Goal: Task Accomplishment & Management: Complete application form

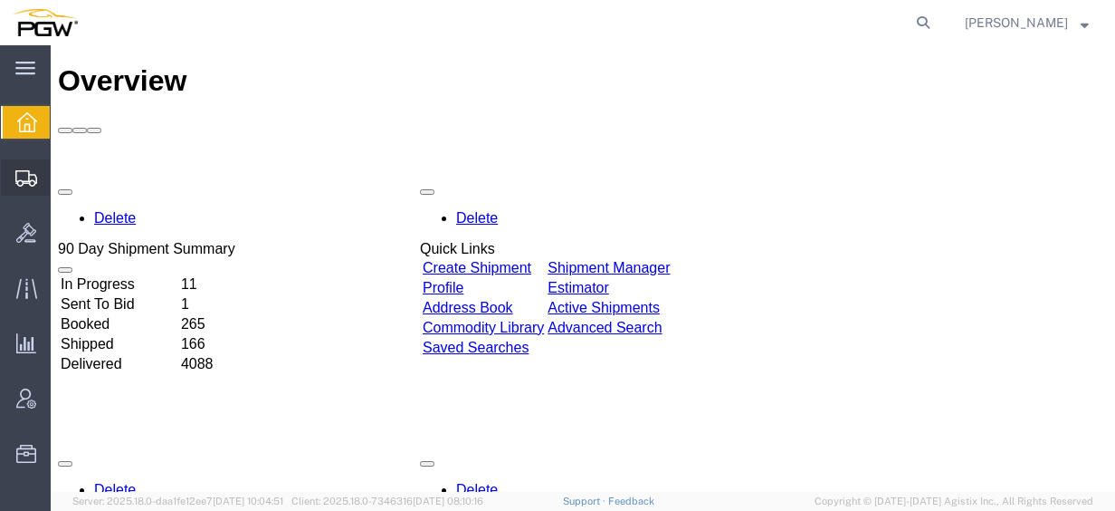
click at [0, 0] on span "Create from Template" at bounding box center [0, 0] width 0 height 0
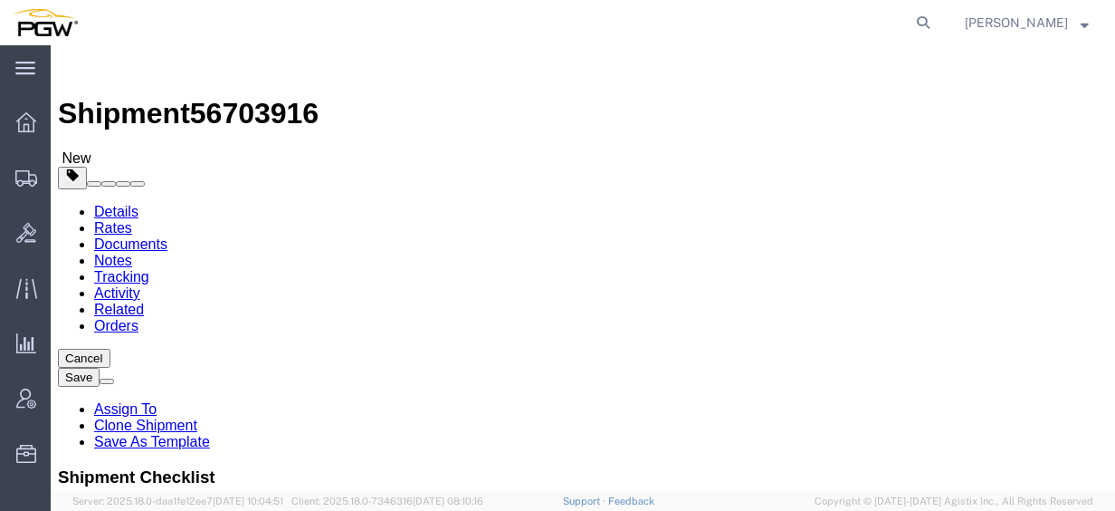
select select "28281"
select select "28253"
type input "[GEOGRAPHIC_DATA]"
select select "28357"
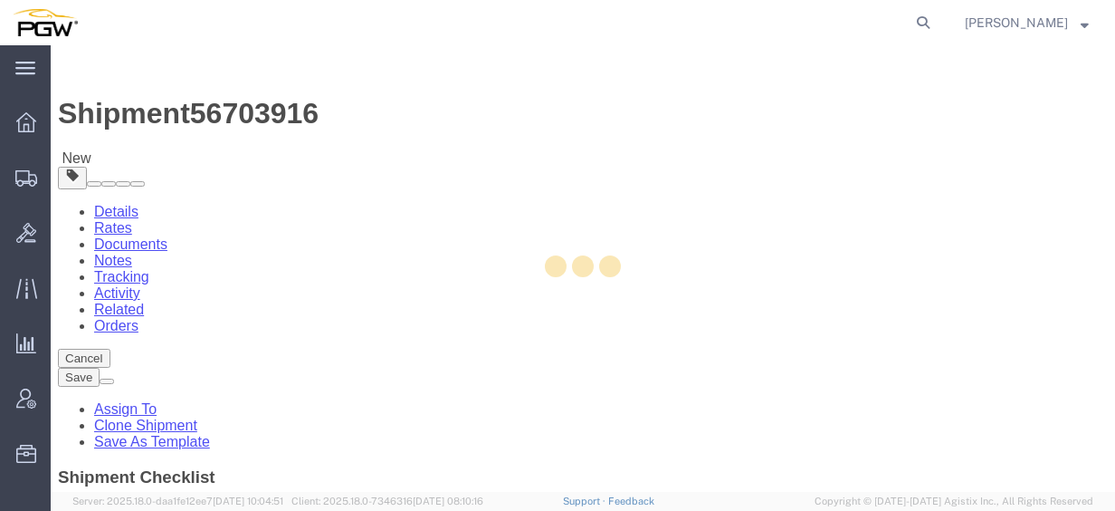
type input "5530"
type input "5530 Branch Manager"
type input "[STREET_ADDRESS]"
type input "Bldg. 300. Ste. 330"
type input "[GEOGRAPHIC_DATA]"
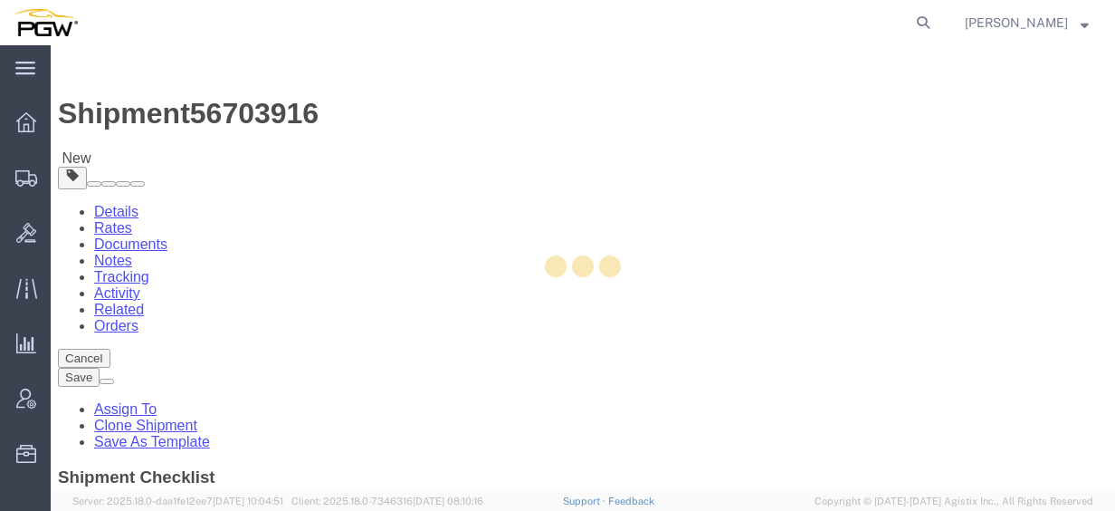
type input "37217"
type input "[PHONE_NUMBER]"
type input "[EMAIL_ADDRESS][DOMAIN_NAME]"
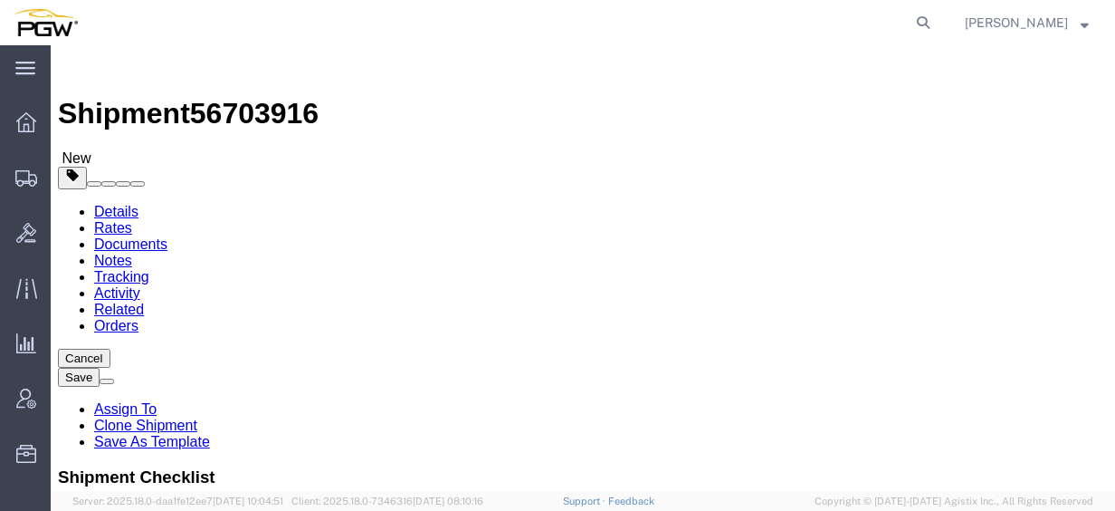
select select "TN"
type input "[GEOGRAPHIC_DATA]"
select select "62891"
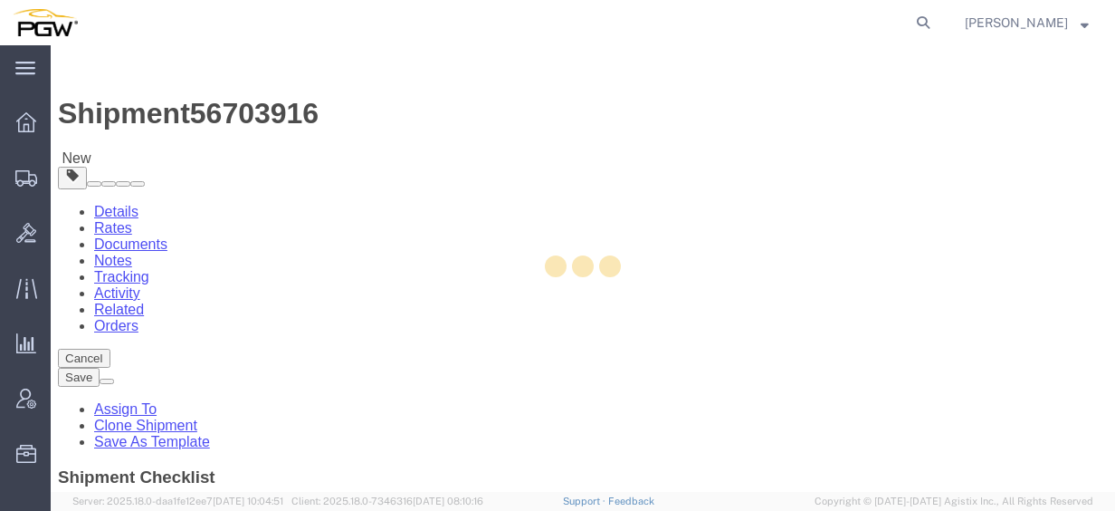
type input "5801"
type input "5801 Branch Manager"
type input "5000 [GEOGRAPHIC_DATA]"
type input "[GEOGRAPHIC_DATA]"
type input "76115"
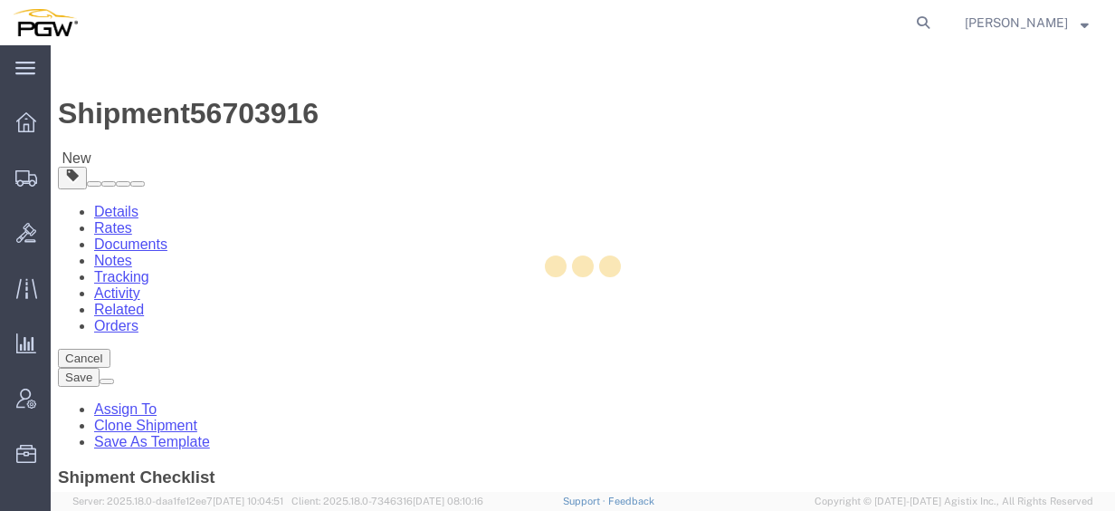
type input "[PHONE_NUMBER]"
type input "[EMAIL_ADDRESS][DOMAIN_NAME]"
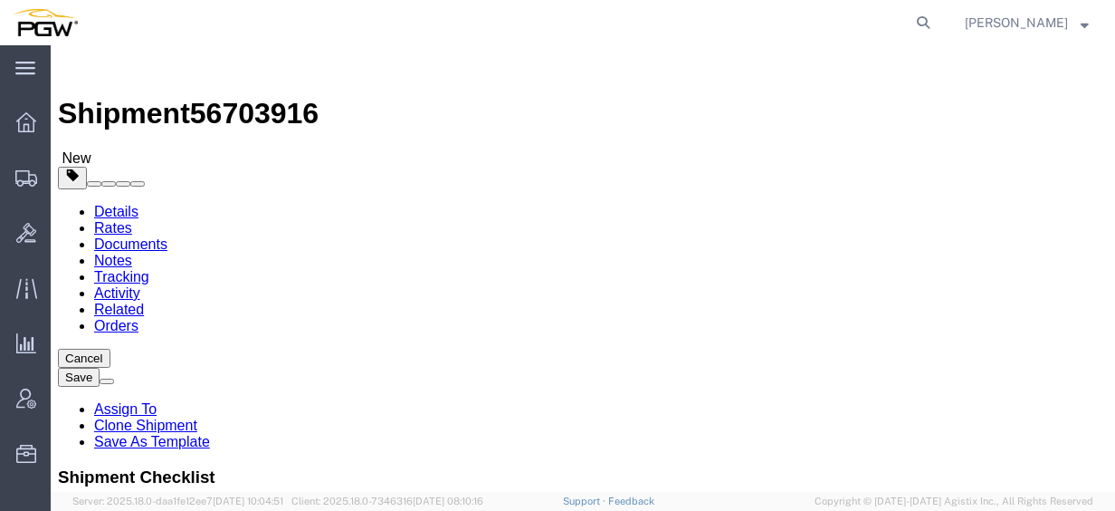
select select "[GEOGRAPHIC_DATA]"
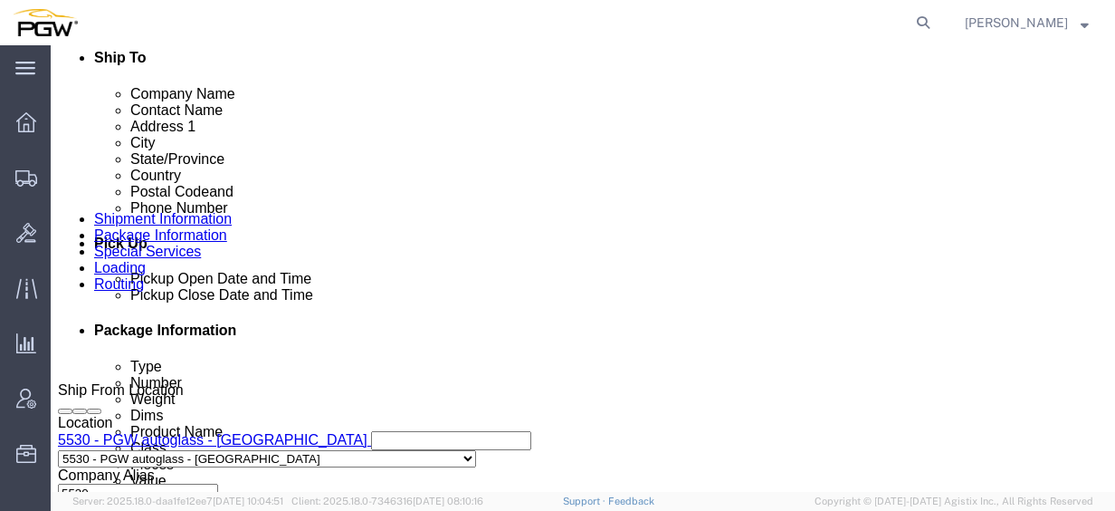
scroll to position [644, 0]
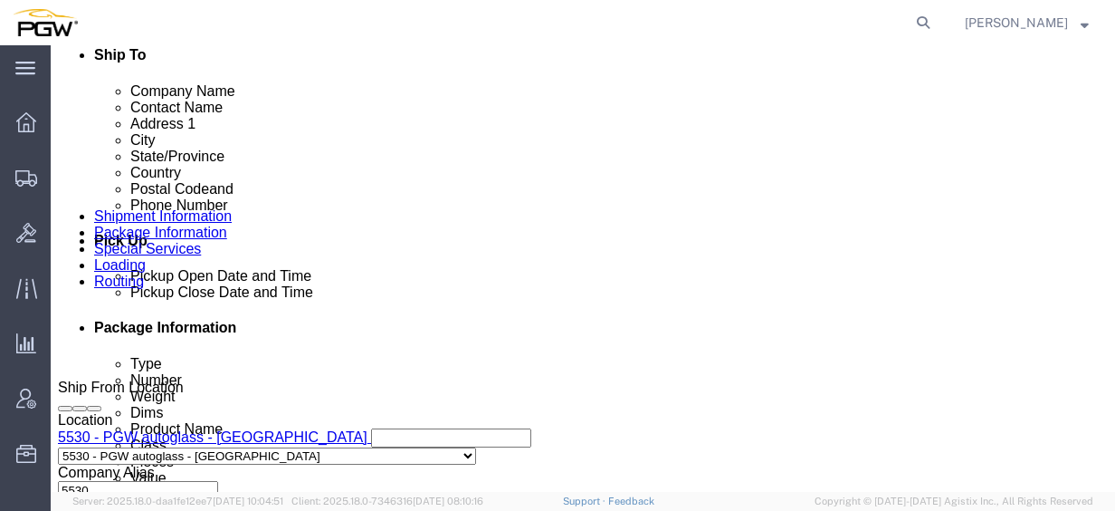
click button "Add Stop"
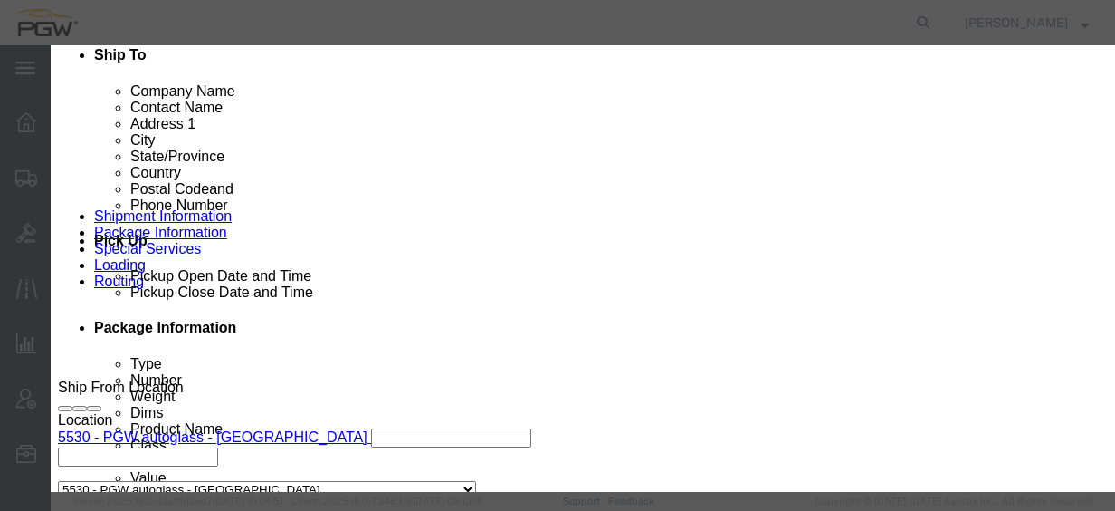
type input "memphi"
select select "28435"
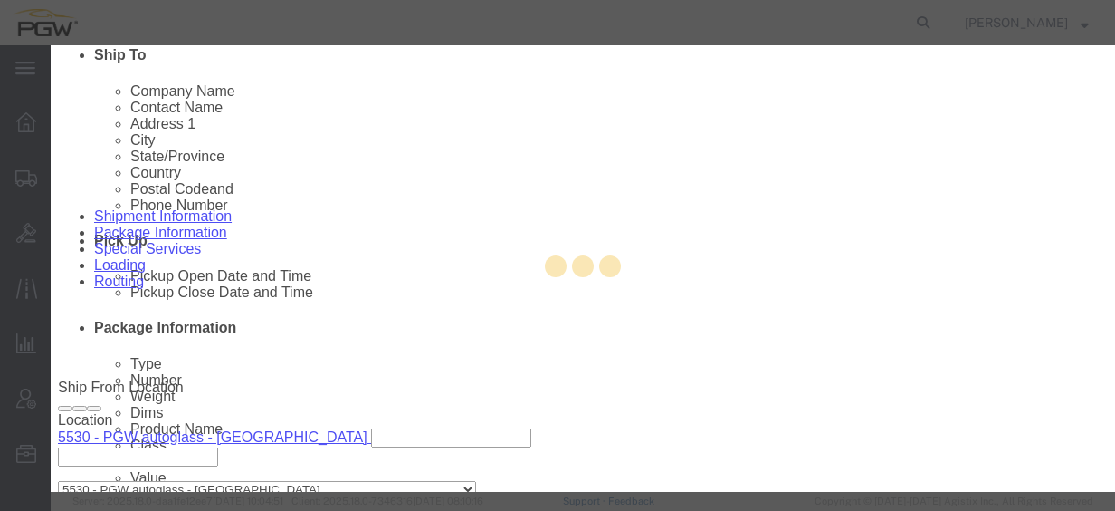
type input "5652"
type input "PGW"
type input "5652 Branch Manager"
type input "[STREET_ADDRESS]"
type input "[GEOGRAPHIC_DATA]"
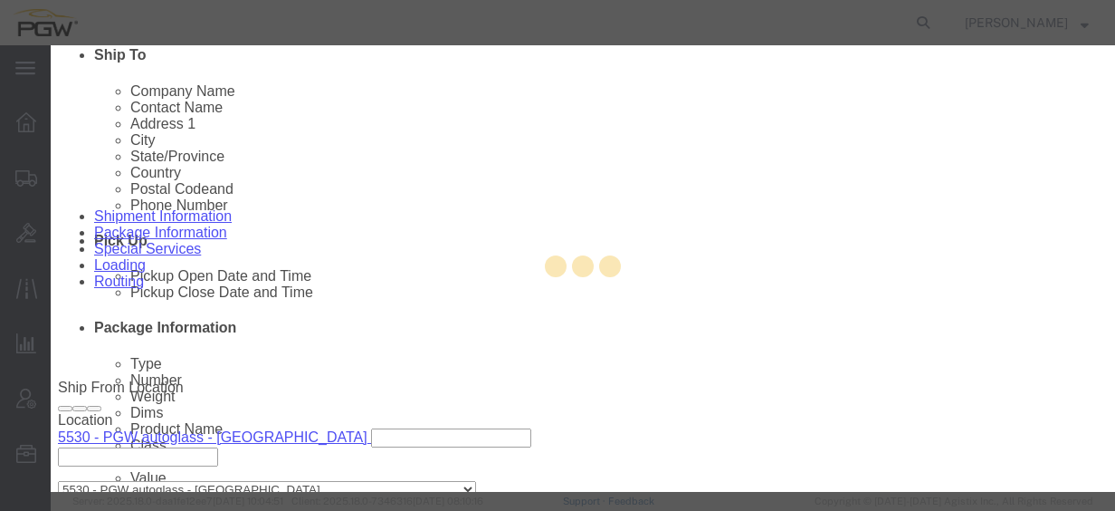
type input "38141"
type input "[PHONE_NUMBER]"
type input "[EMAIL_ADDRESS][DOMAIN_NAME]"
checkbox input "true"
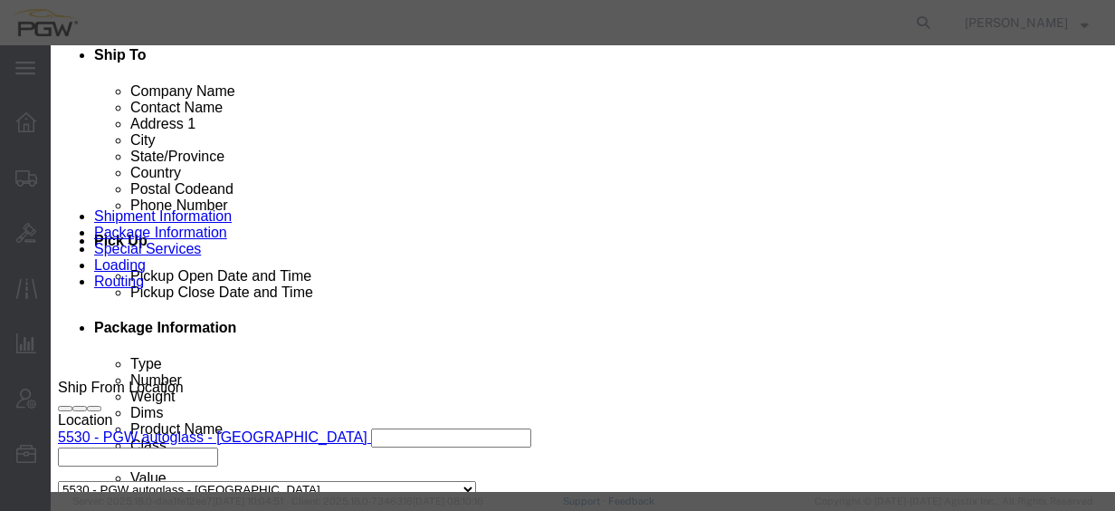
select select "TN"
click div "[DATE] 3:21 PM"
click input "3:21 PM"
type input "2:00 PM"
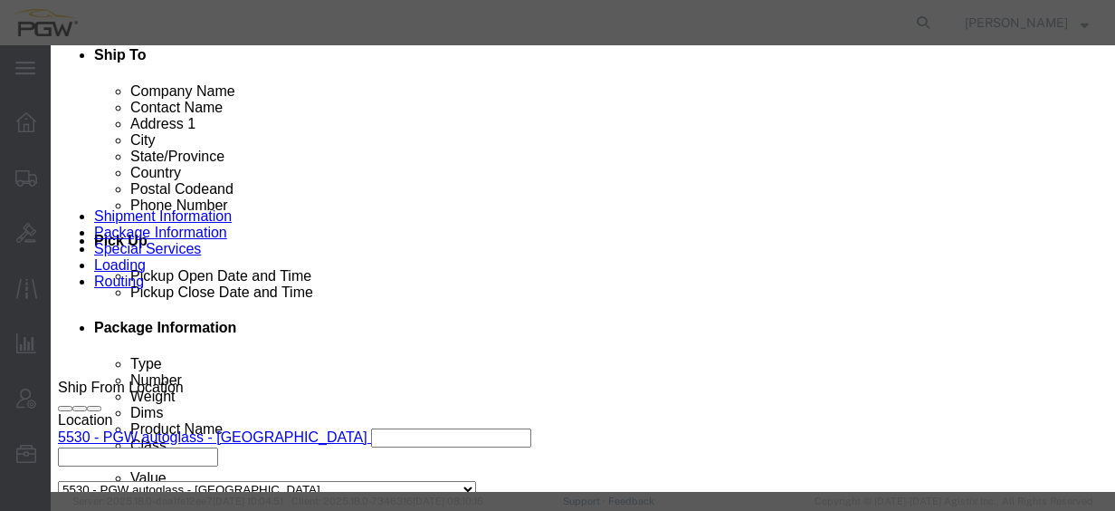
click button "Apply"
click button "Save"
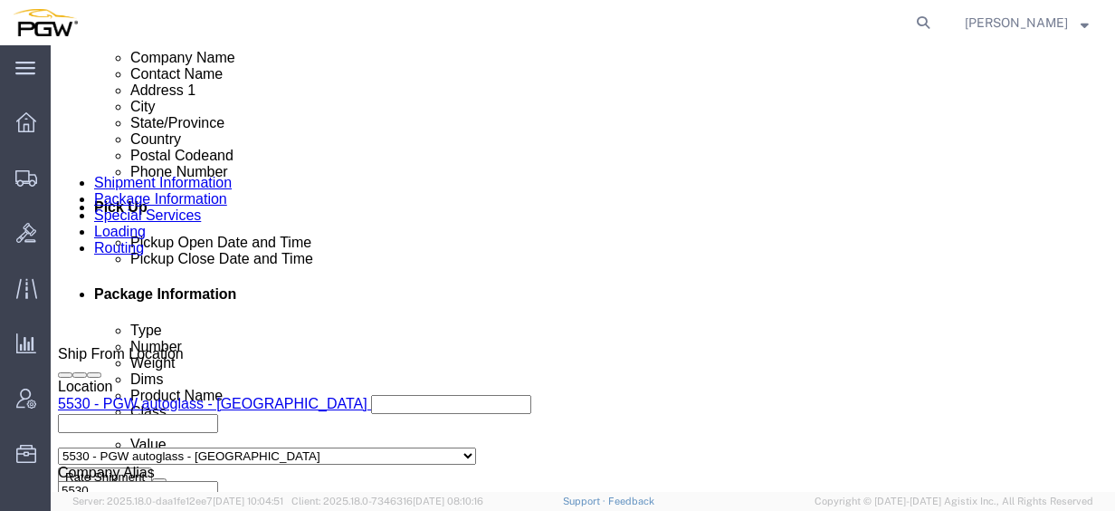
scroll to position [680, 0]
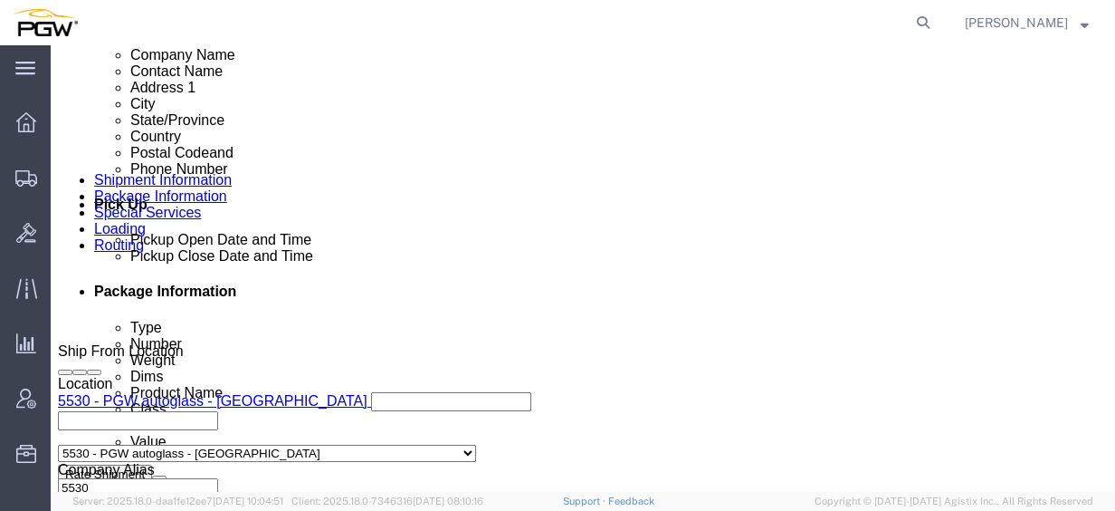
click link "Edit"
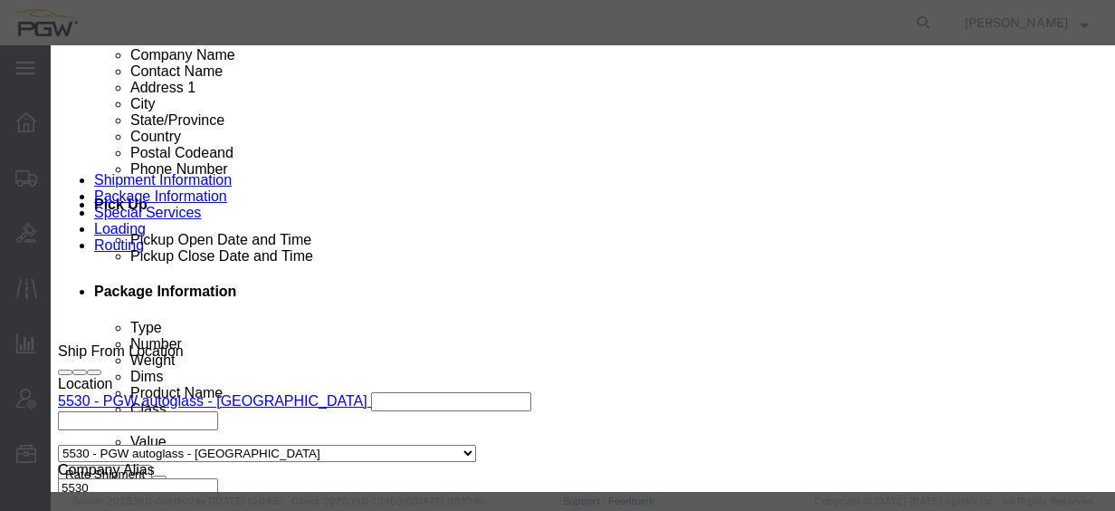
type input "530"
select select "28357"
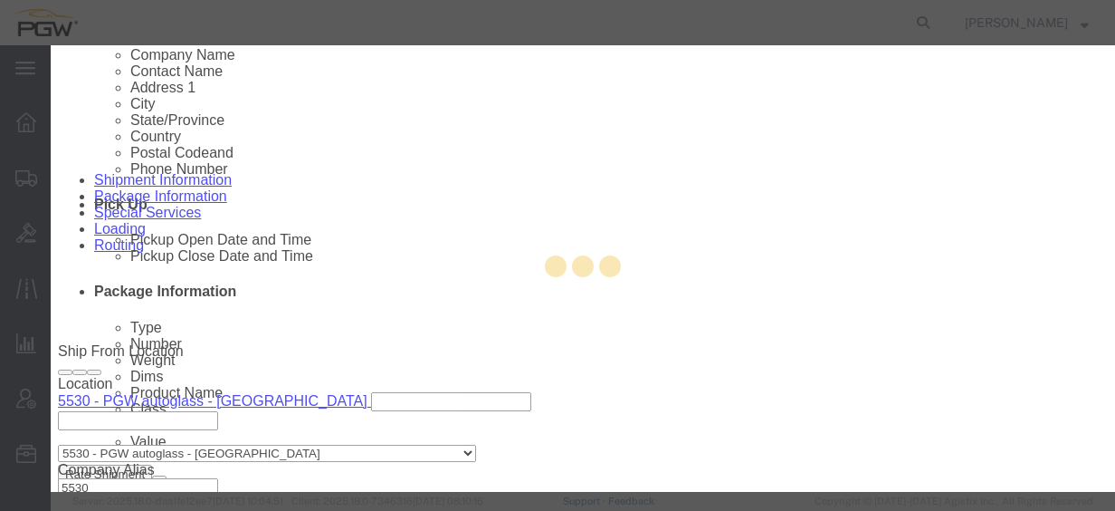
type input "5530"
type input "5530 Branch Manager"
type input "[STREET_ADDRESS]"
type input "Bldg. 300. Ste. 330"
type input "[GEOGRAPHIC_DATA]"
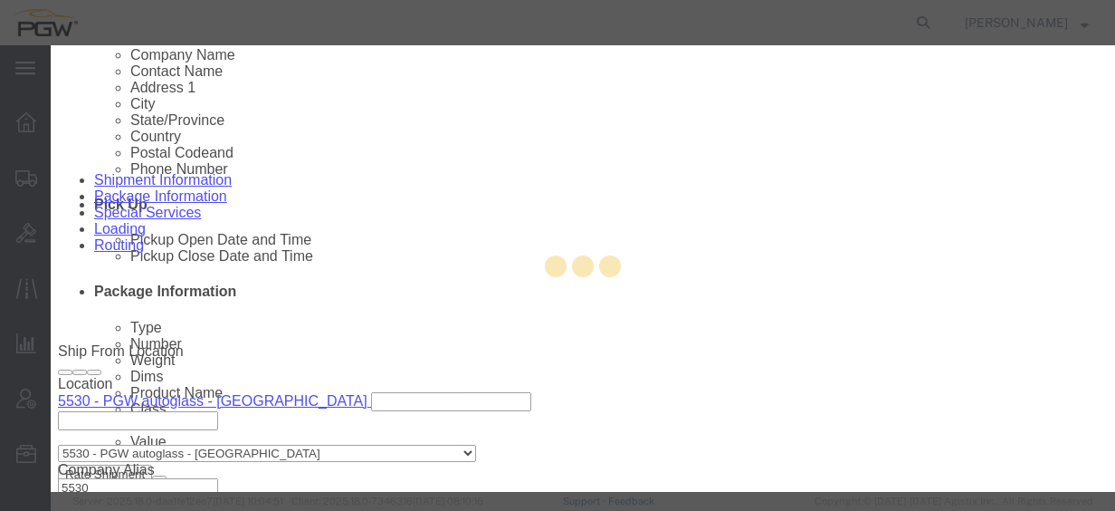
type input "37217"
type input "[PHONE_NUMBER]"
type input "[EMAIL_ADDRESS][DOMAIN_NAME]"
select select "TN"
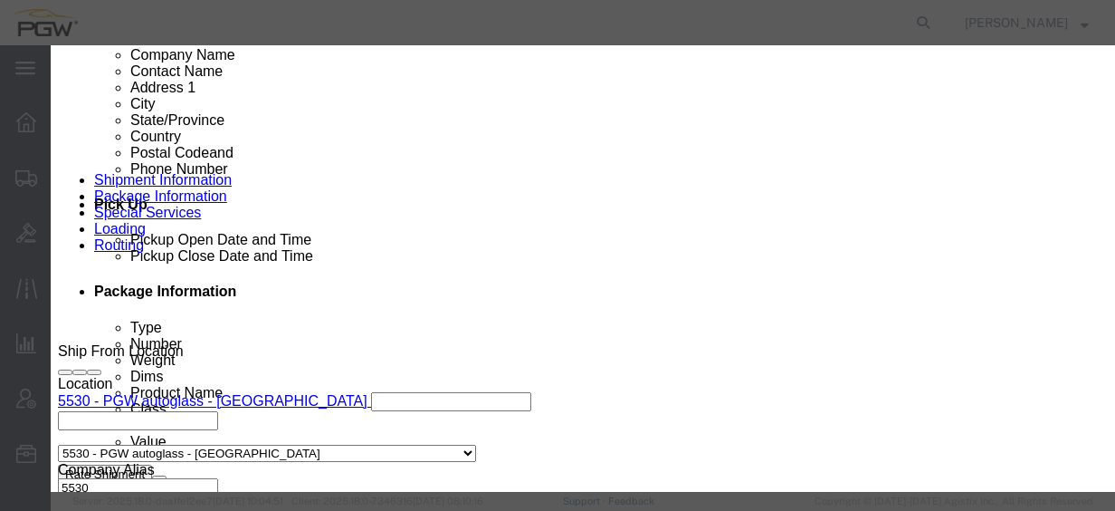
scroll to position [514, 0]
click div "[DATE] 3:21 PM"
click input "3:21 PM"
type input "8:00 am"
click button "Apply"
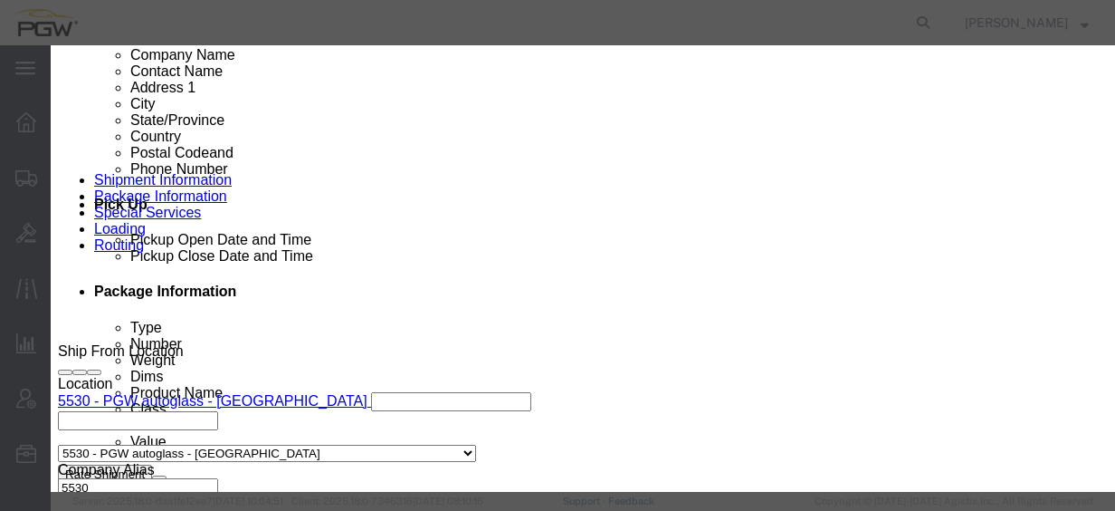
click button "Save"
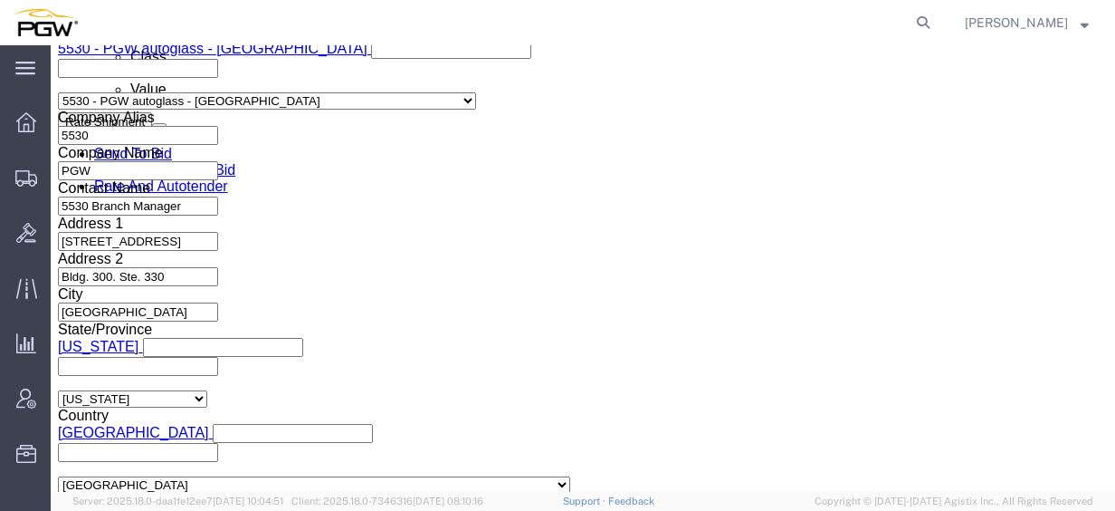
scroll to position [1094, 0]
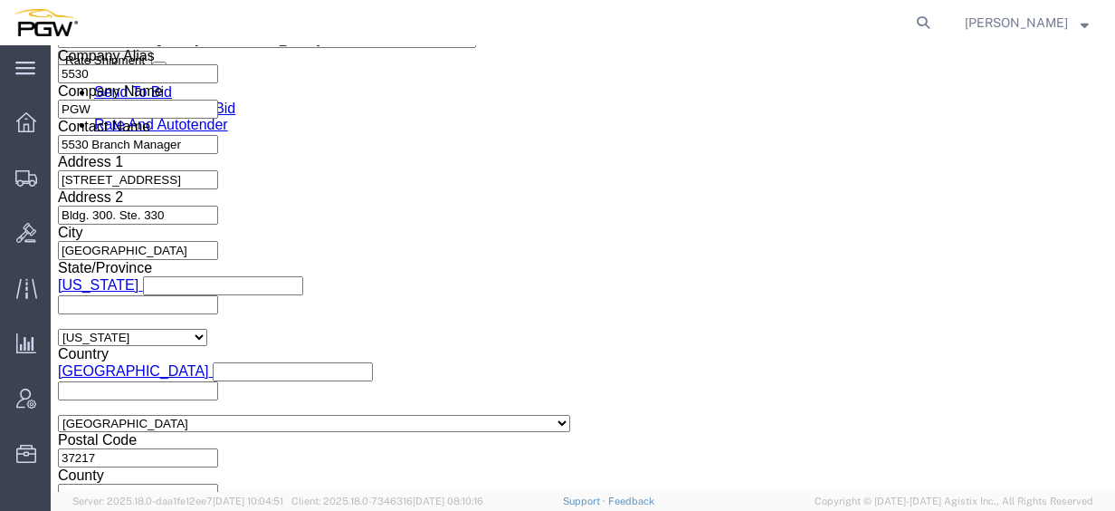
click div "[DATE] 8:00 AM"
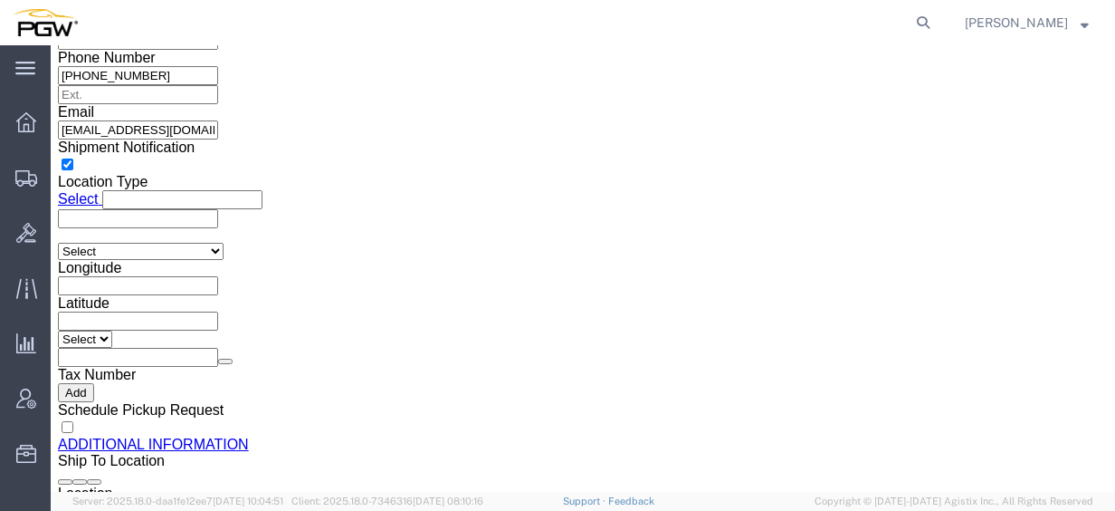
click input "3:21 PM"
type input "8:00 am"
click button "Apply"
click span "56703916"
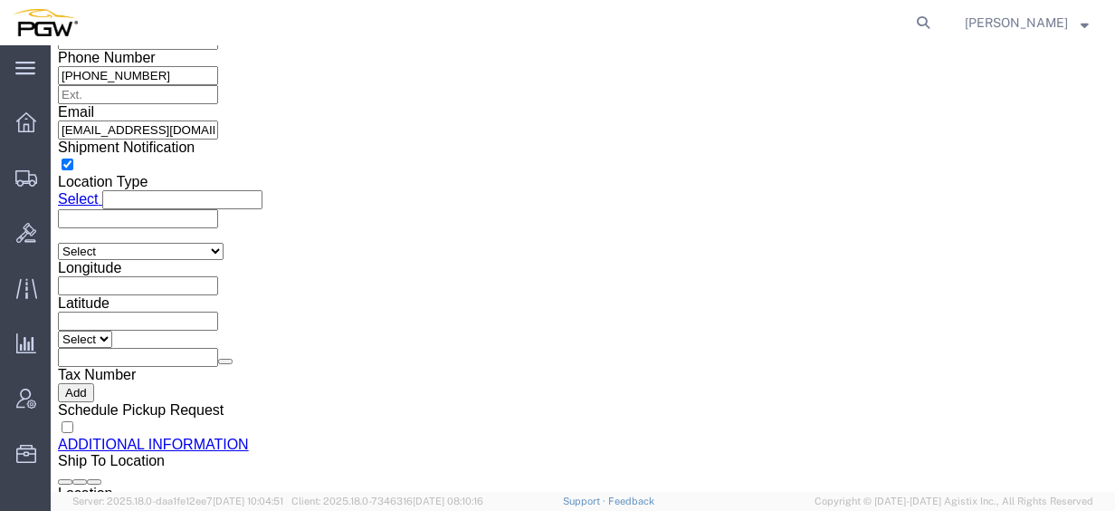
copy span "56703916"
click input "54833650"
drag, startPoint x: 221, startPoint y: 199, endPoint x: 110, endPoint y: 221, distance: 112.6
click div "Select Account Type Activity ID Airline Appointment Number ASN Batch Request # …"
paste input "6703916"
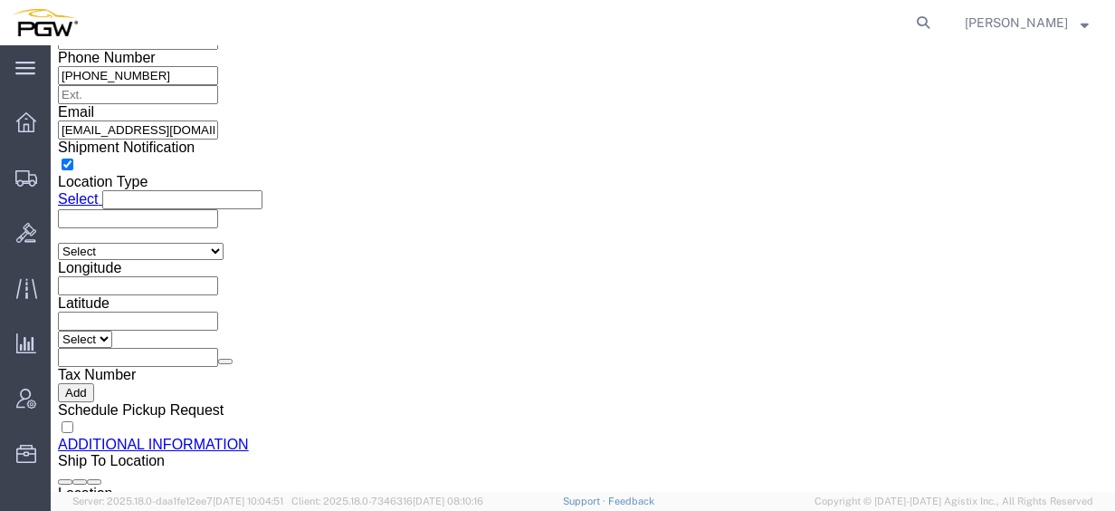
click input "56703916"
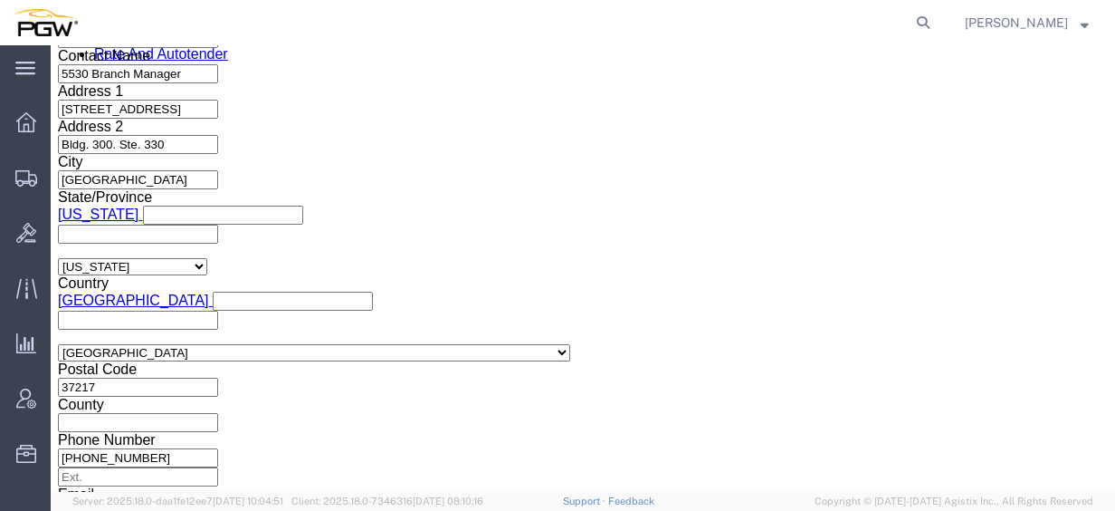
type input "56703916"
click div
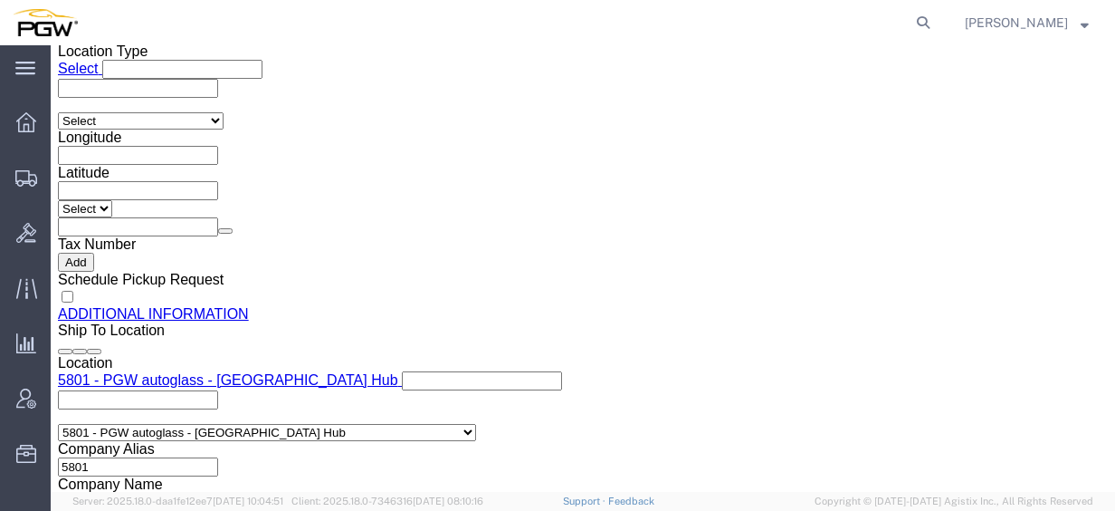
click input "10:00 AM"
type input "2:00 PM"
click button "Apply"
click link "Package Information"
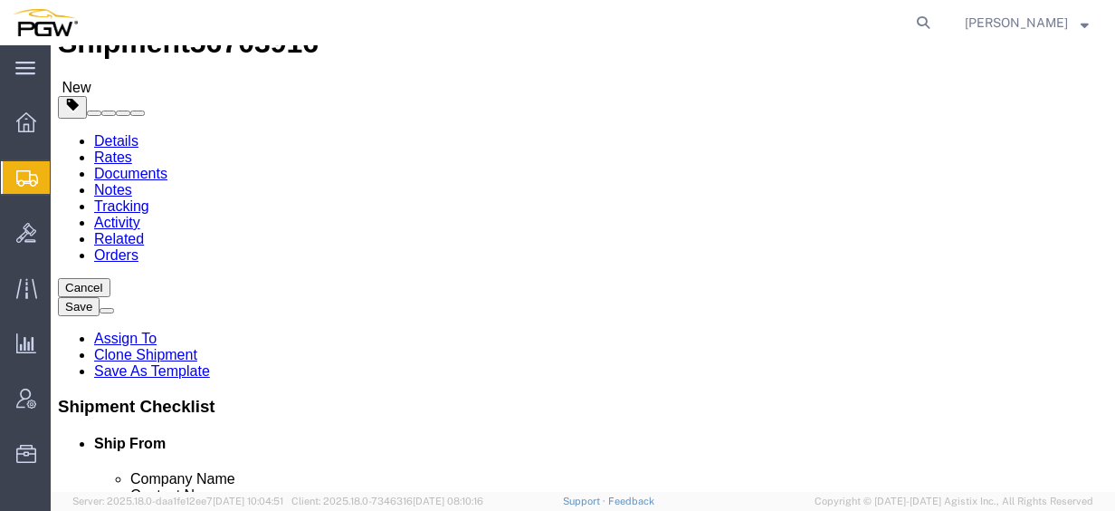
scroll to position [62, 0]
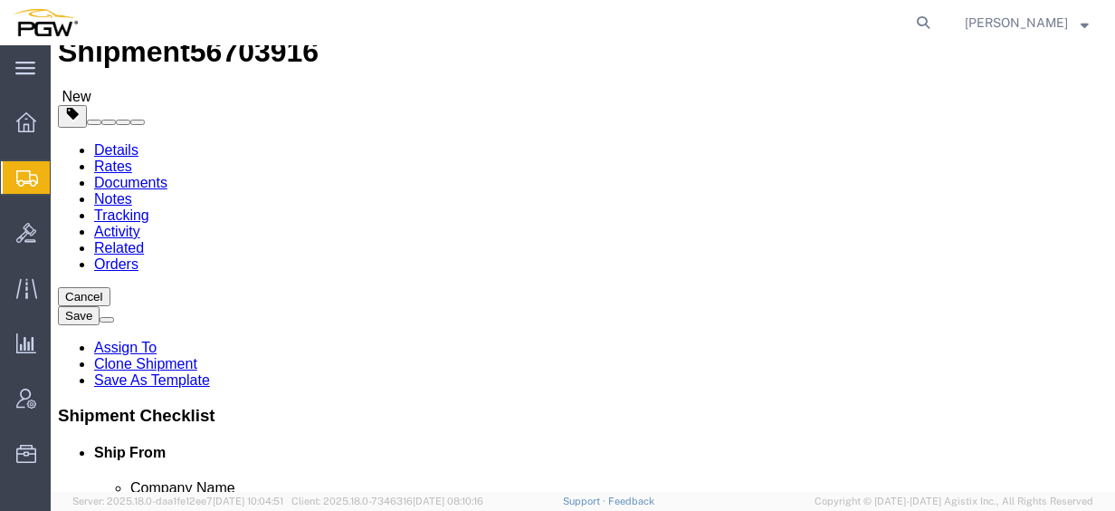
click input "15"
drag, startPoint x: 199, startPoint y: 311, endPoint x: 104, endPoint y: 314, distance: 95.1
click div "Number 15"
type input "8"
click input "44000.00"
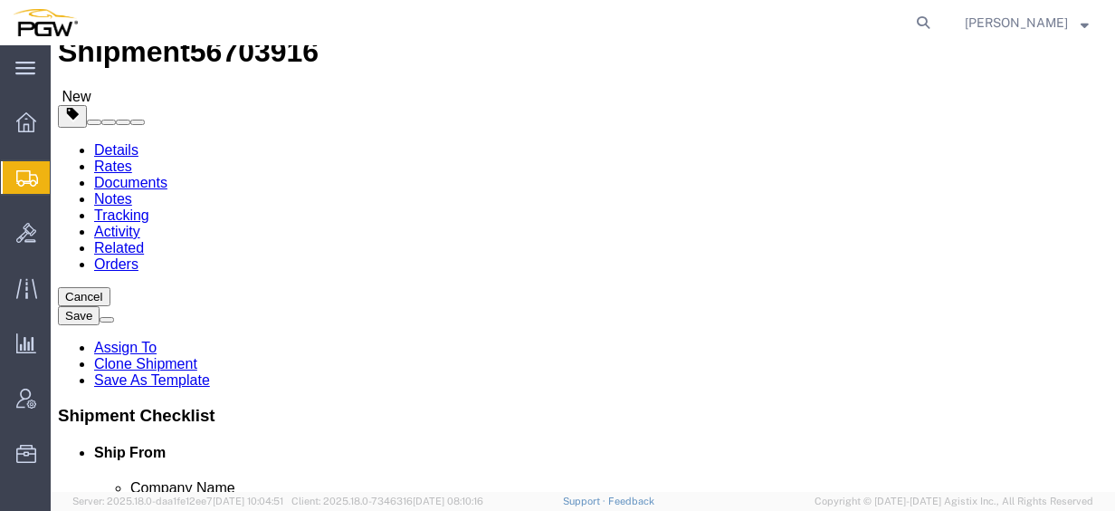
drag, startPoint x: 219, startPoint y: 386, endPoint x: 49, endPoint y: 387, distance: 170.2
click div "Weight 44000.00 Select kgs lbs Ship. t°"
type input "23000.00"
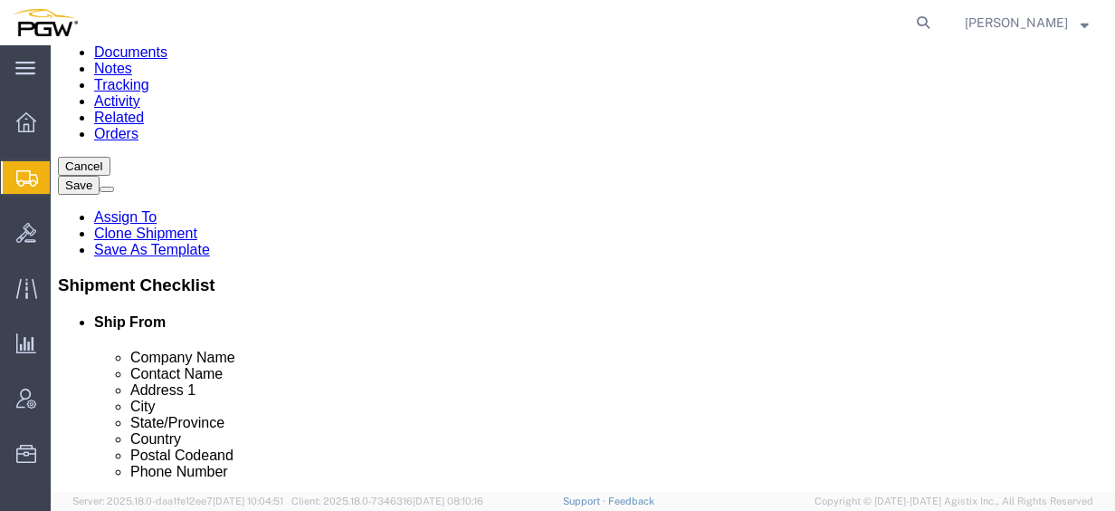
scroll to position [213, 0]
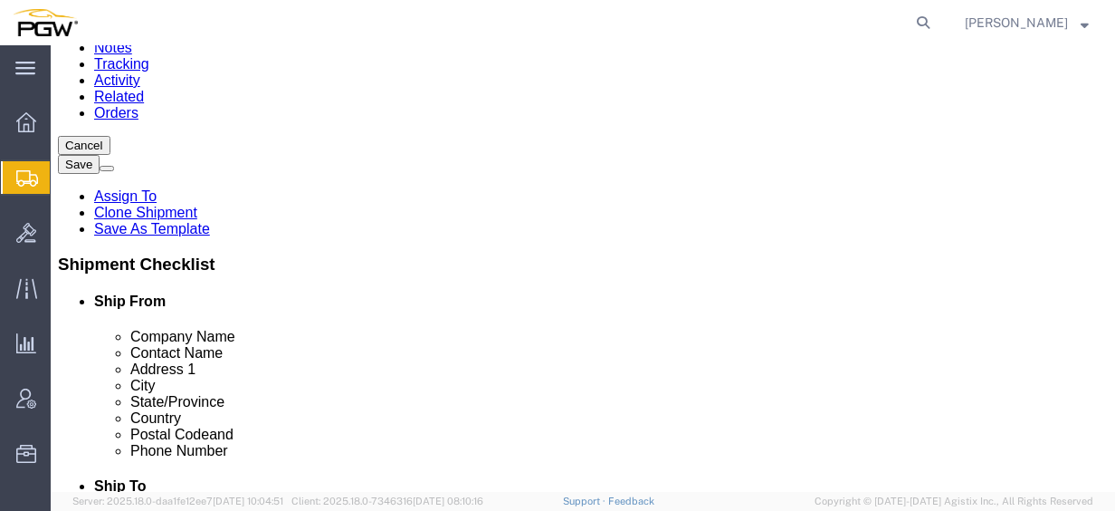
click dd "15.00 Each"
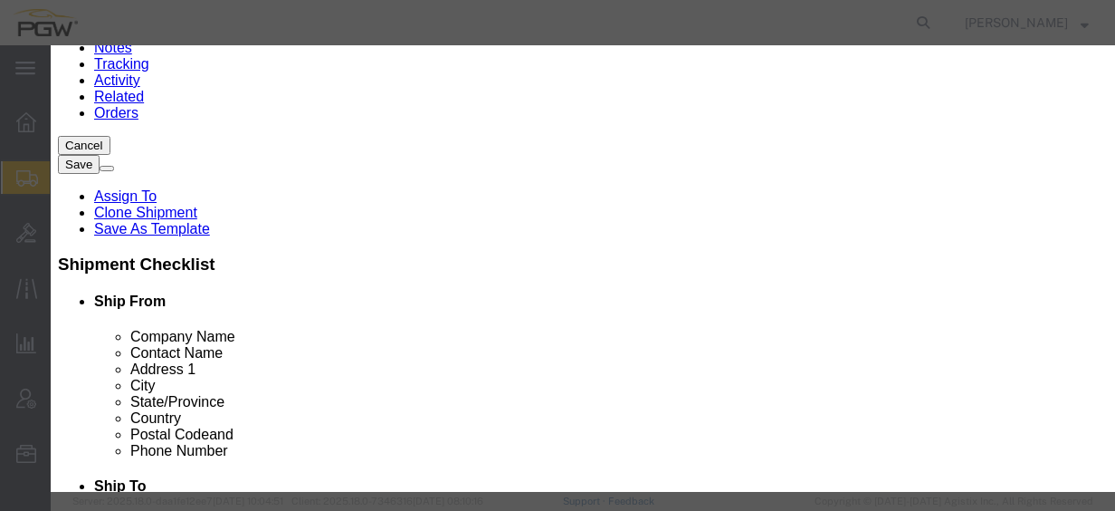
drag, startPoint x: 297, startPoint y: 164, endPoint x: 234, endPoint y: 166, distance: 62.5
click div "Pieces 15.00 Select Bag Barrels 100Board Feet Bottle Box Blister Pack Carats Ca…"
type input "8.00"
click input "0.53"
drag, startPoint x: 327, startPoint y: 210, endPoint x: 184, endPoint y: 201, distance: 143.3
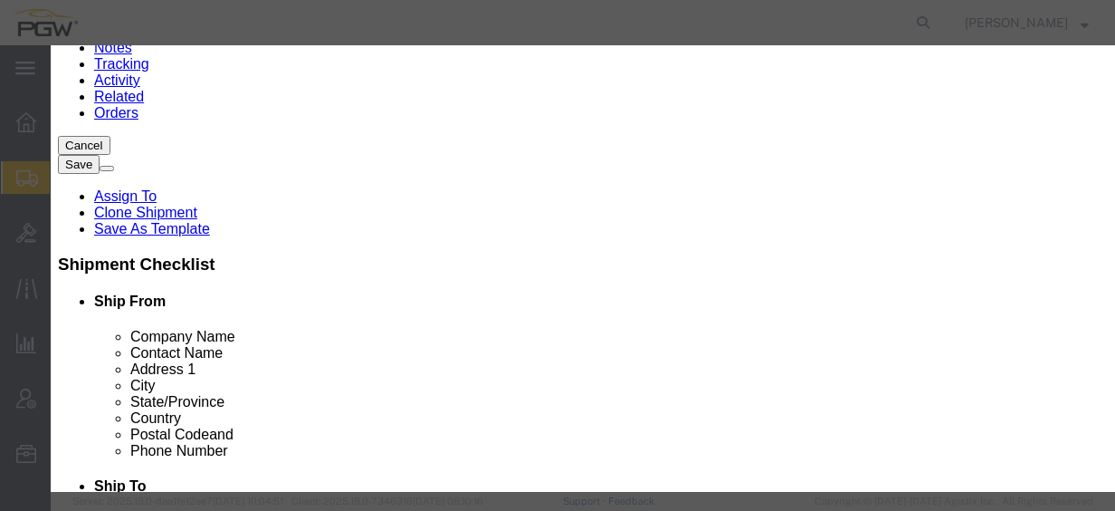
click div "Total Value Total value of all the pieces 0.53 Select ADP AED AFN ALL AMD AOA A…"
type input "1.00"
click button "Save & Close"
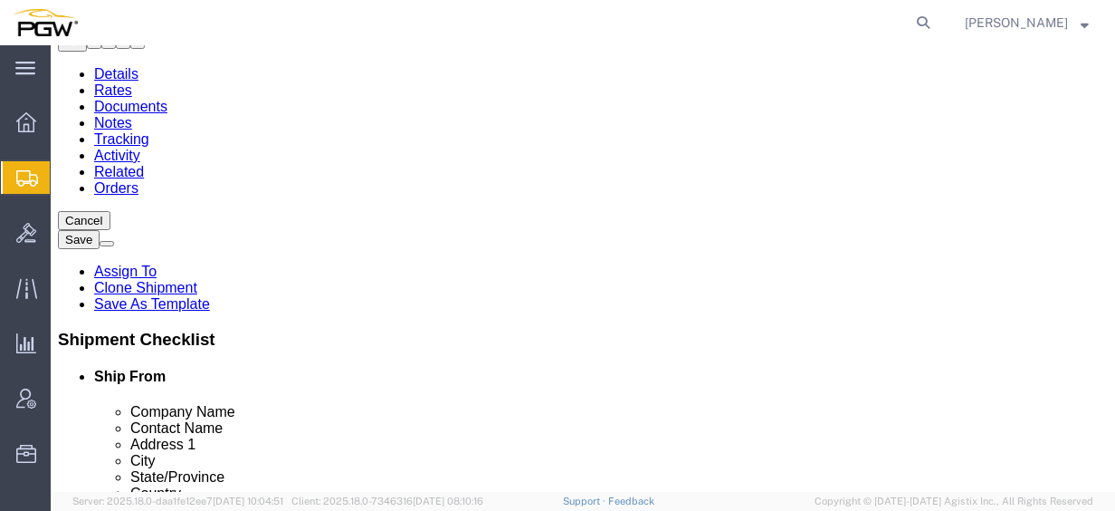
scroll to position [120, 0]
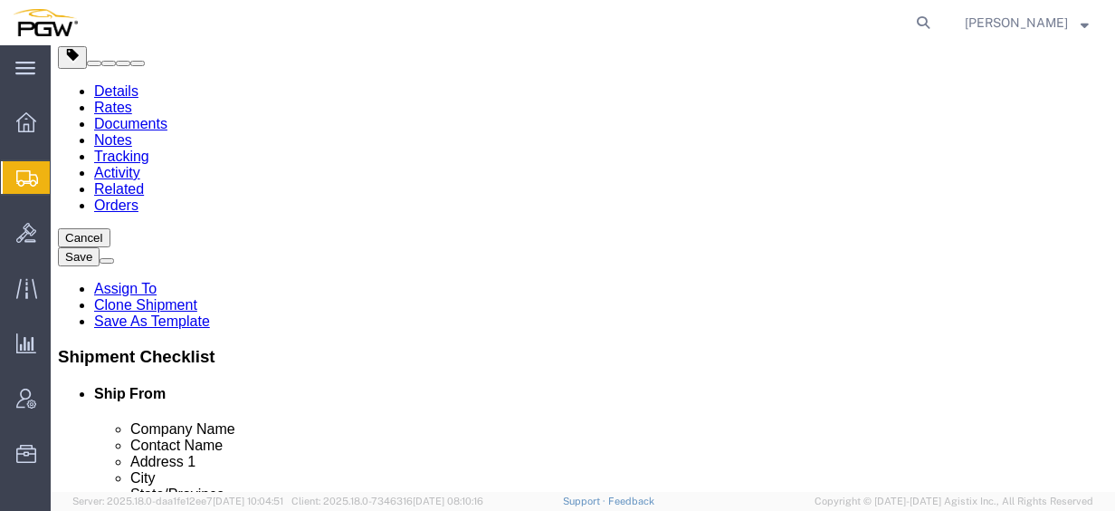
click span "button"
drag, startPoint x: 570, startPoint y: 264, endPoint x: 523, endPoint y: 270, distance: 47.4
click div "Number 8"
type input "7"
click div "23000.00 Select kgs lbs"
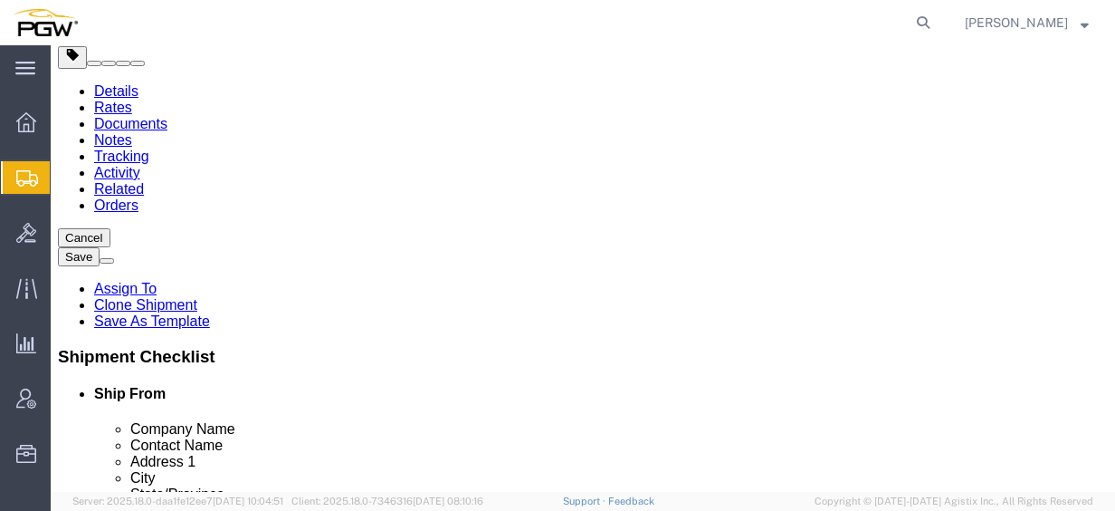
click input "23000.00"
drag, startPoint x: 639, startPoint y: 330, endPoint x: 487, endPoint y: 297, distance: 155.6
click div "Package Type Select Bale(s) Basket(s) Bolt(s) Bottle(s) Buckets Bulk Bundle(s) …"
type input "20000.00"
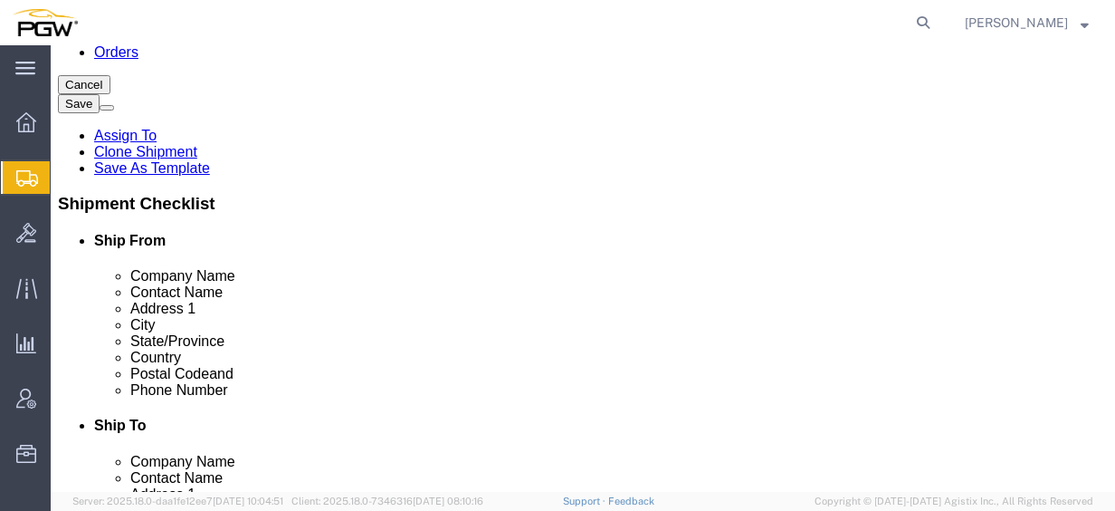
scroll to position [277, 0]
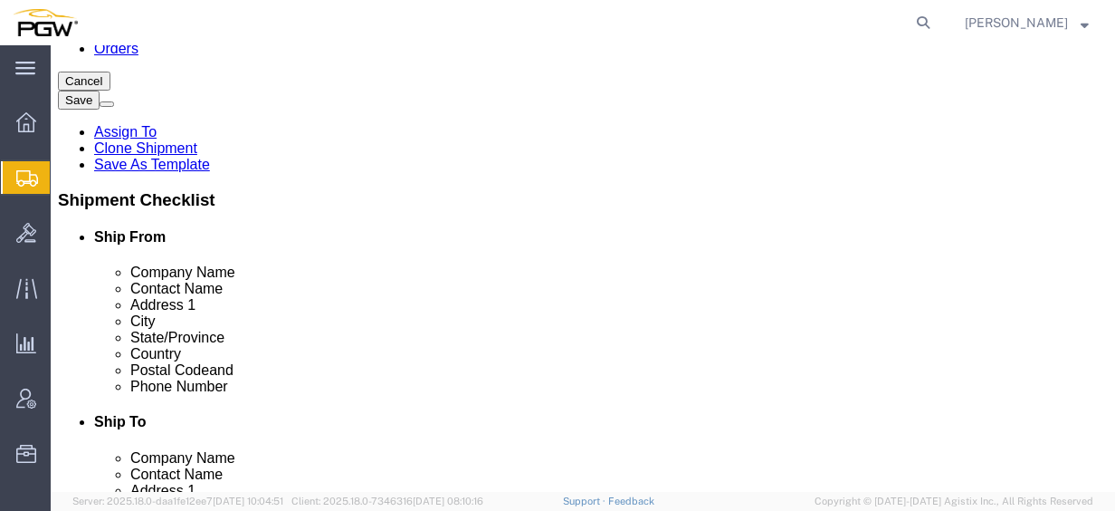
click dd "8.00 Each"
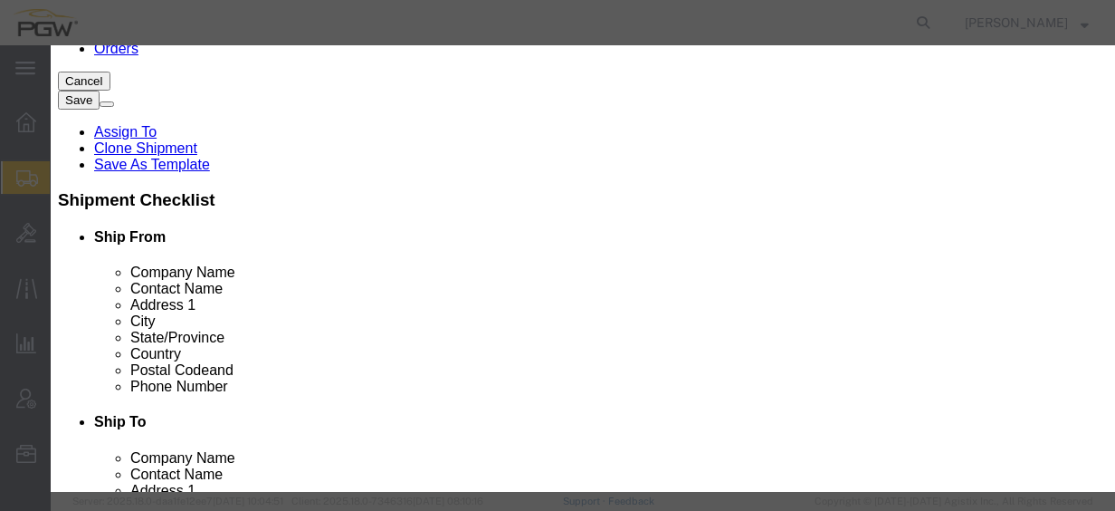
click div "Pieces 8.00 Select Bag Barrels 100Board Feet Bottle Box Blister Pack Carats Can…"
type input "7.00"
click input "0.88"
drag, startPoint x: 317, startPoint y: 206, endPoint x: 172, endPoint y: 215, distance: 145.1
click div "Total Value 0.88 Select ADP AED AFN ALL AMD AOA ARS ATS AUD AWG AZN BAM BBD BDT…"
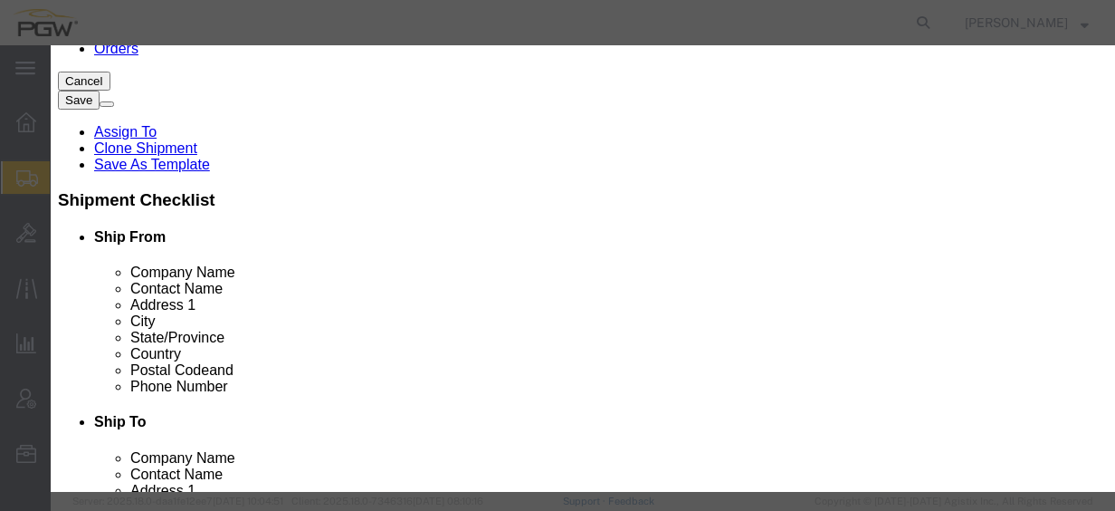
type input "1.00"
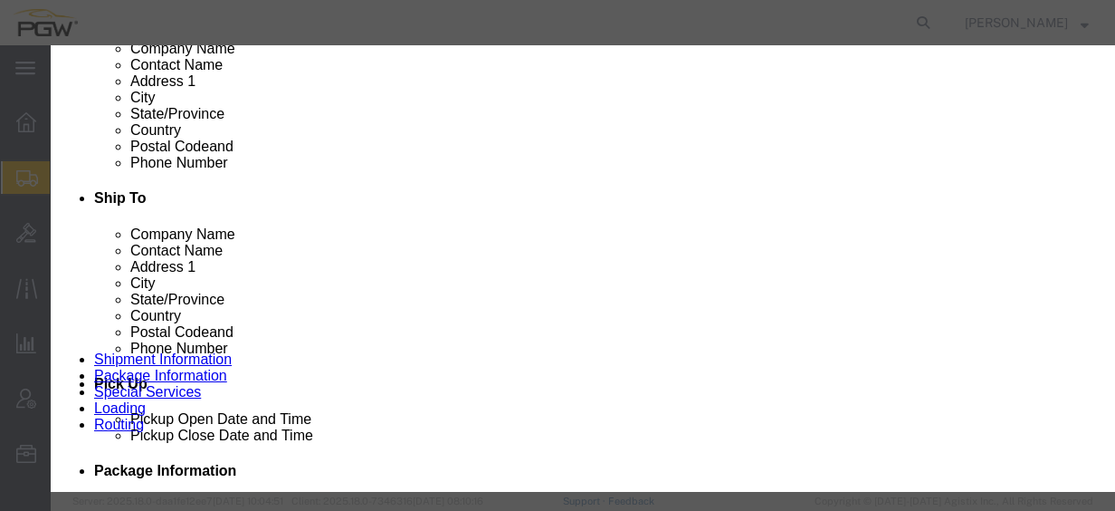
click button "Save & Close"
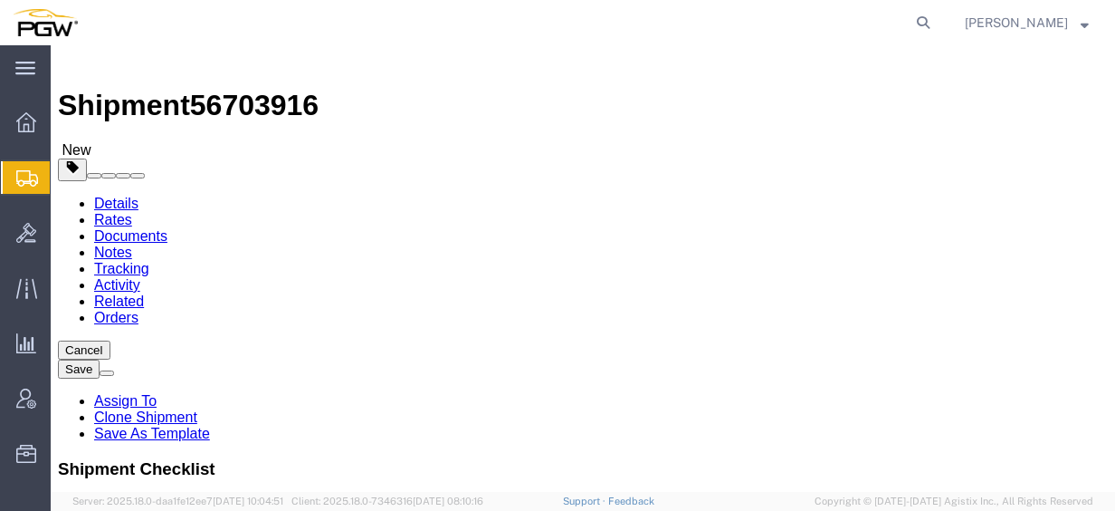
scroll to position [0, 0]
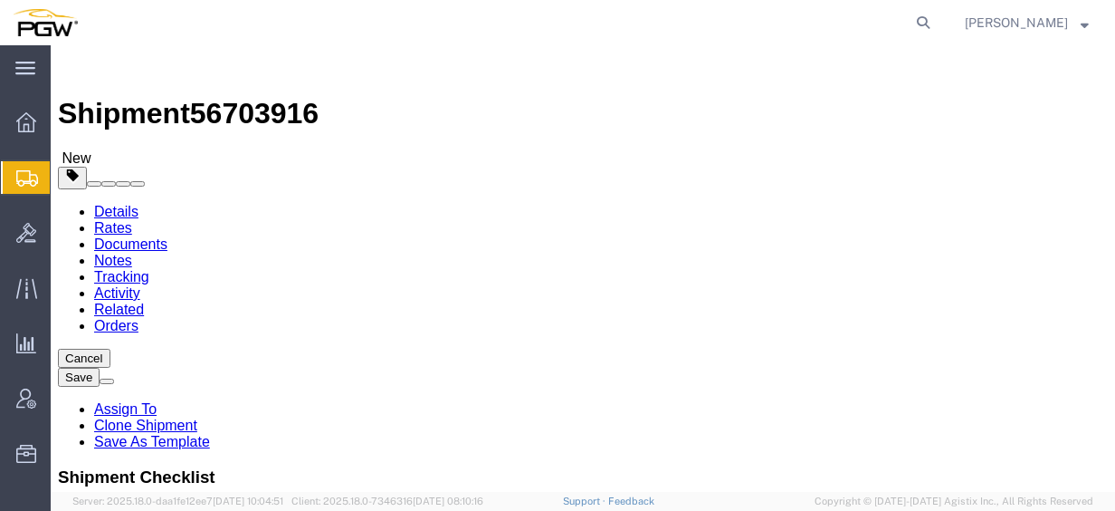
click icon
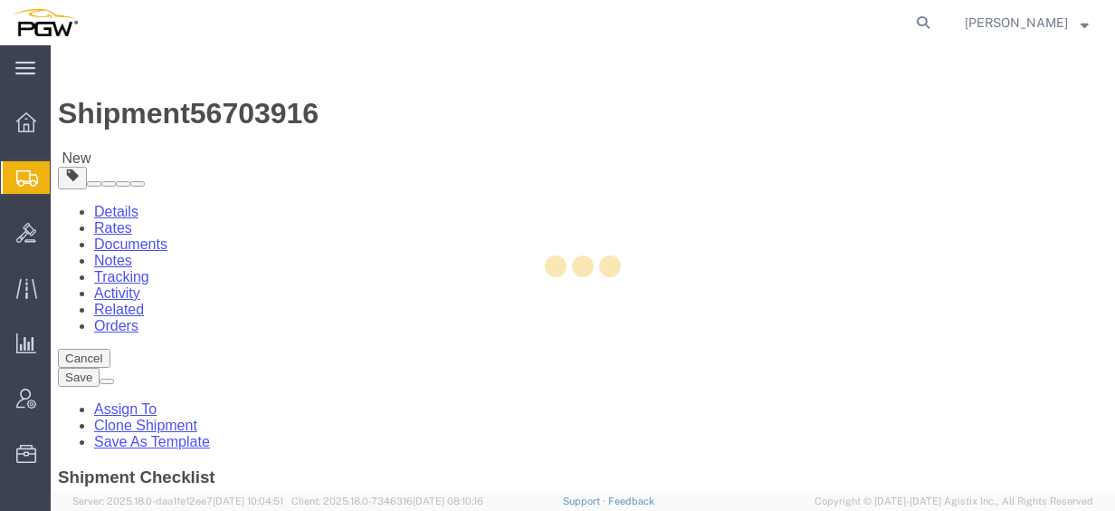
select select
select select "COSTCENTER"
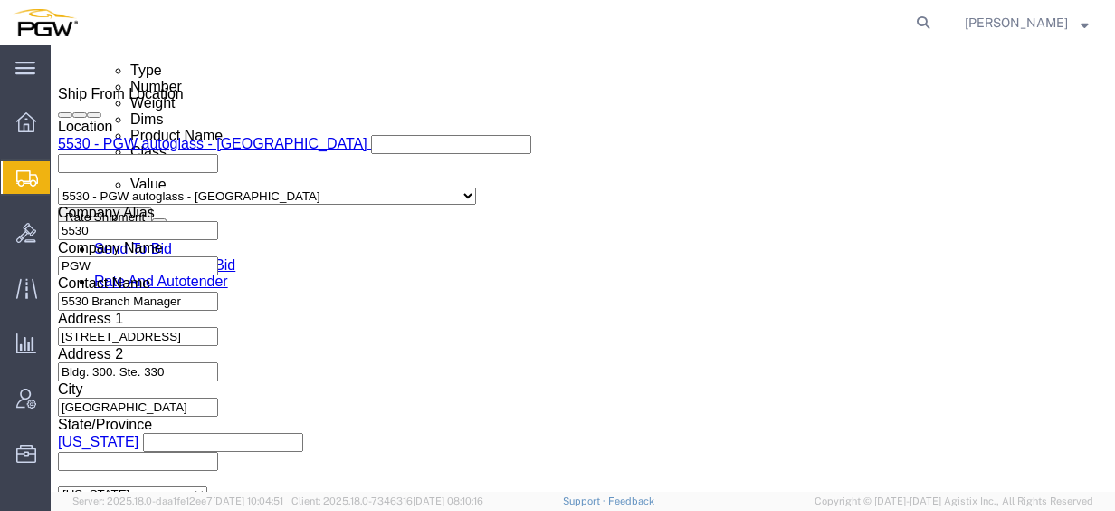
scroll to position [875, 0]
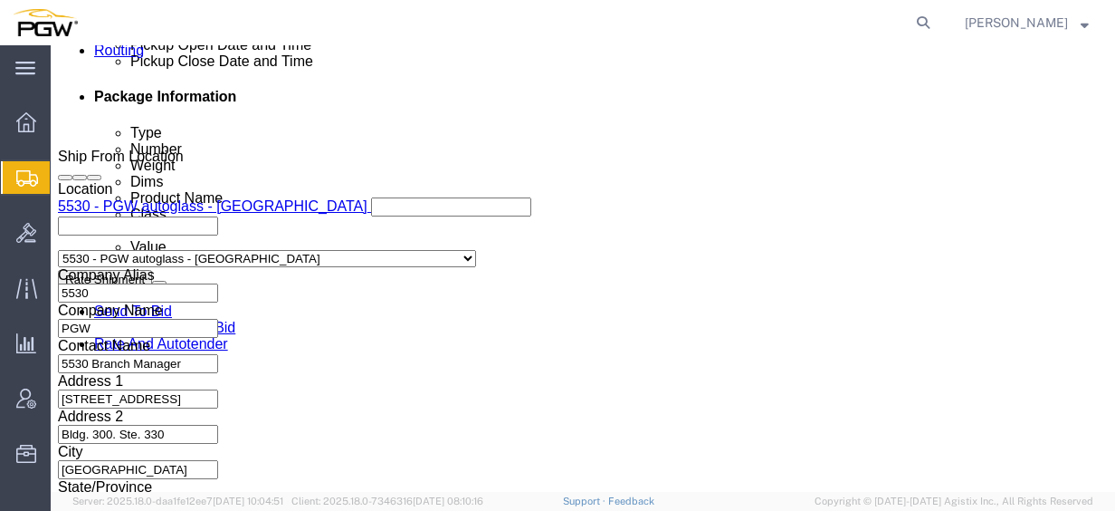
type input "5801"
click input "5329"
drag, startPoint x: 225, startPoint y: 431, endPoint x: 123, endPoint y: 432, distance: 101.4
click div "Account # 5329"
type input "5801"
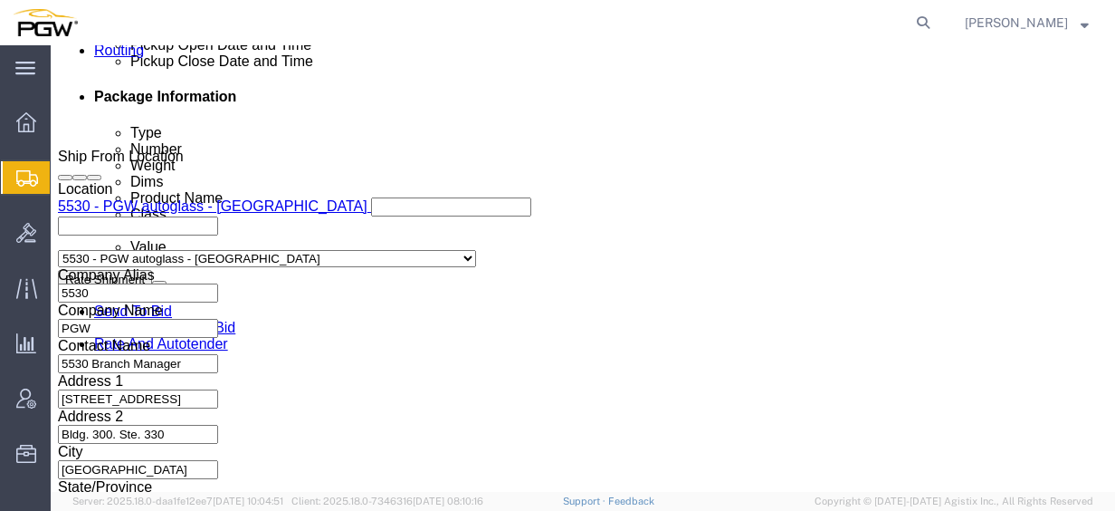
click div "Shipment Information Package Information Special Services Loading Routing"
click icon
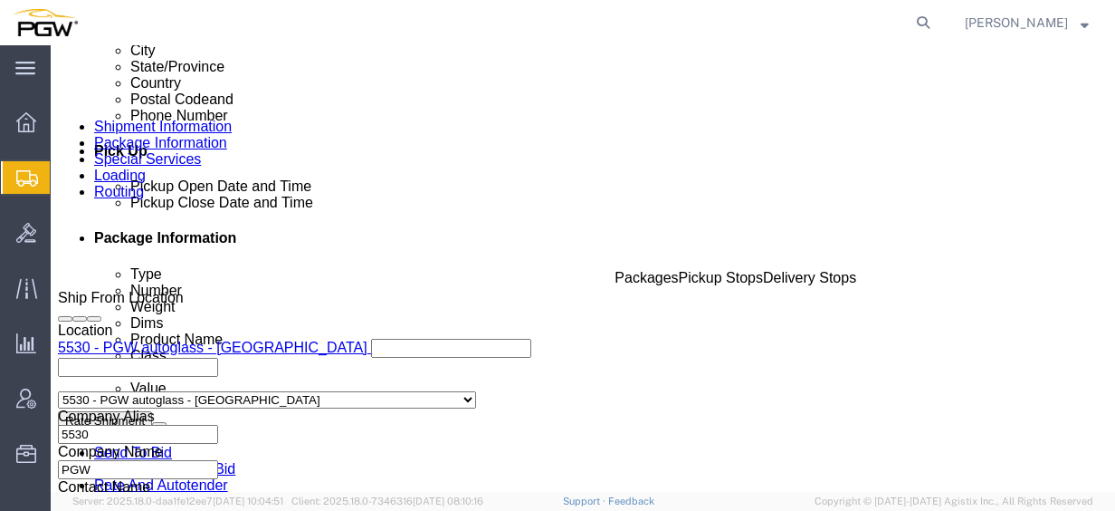
scroll to position [730, 0]
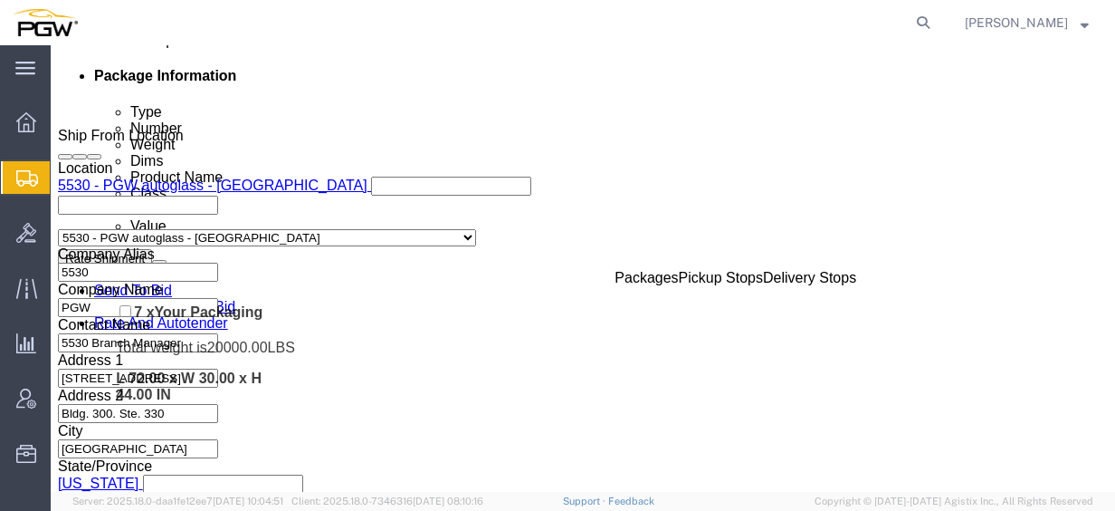
drag, startPoint x: 52, startPoint y: 252, endPoint x: 74, endPoint y: 257, distance: 23.3
click div "Pickups + Add Stop From : PGW - 5530 [STREET_ADDRESS]. [STREET_ADDRESS] Edit Mo…"
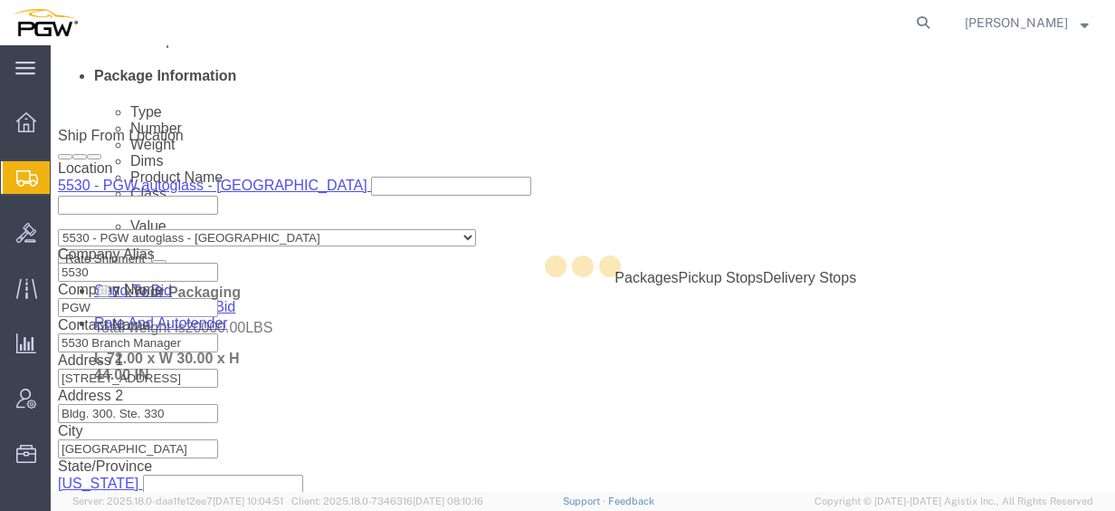
scroll to position [896, 0]
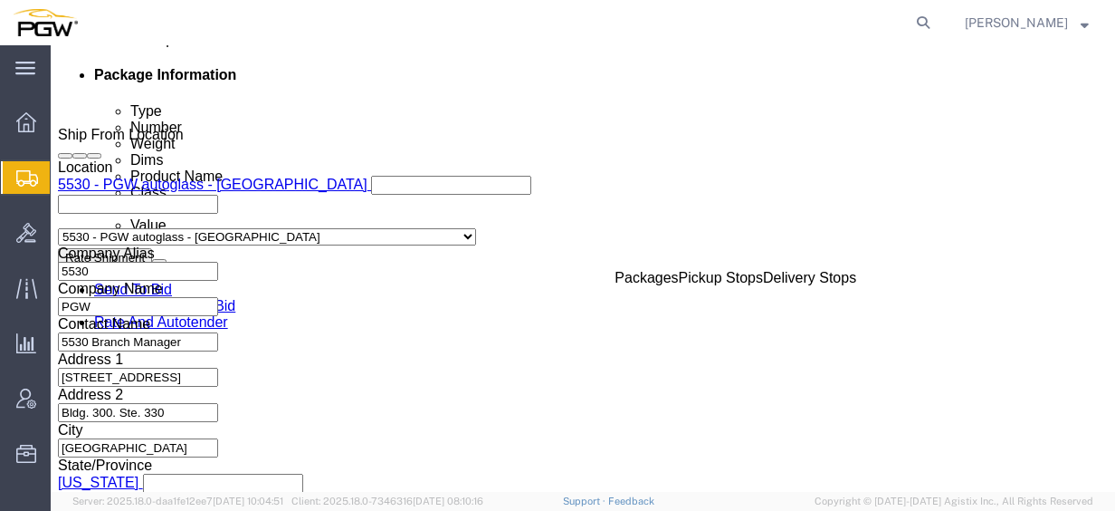
click link "Send To Bid"
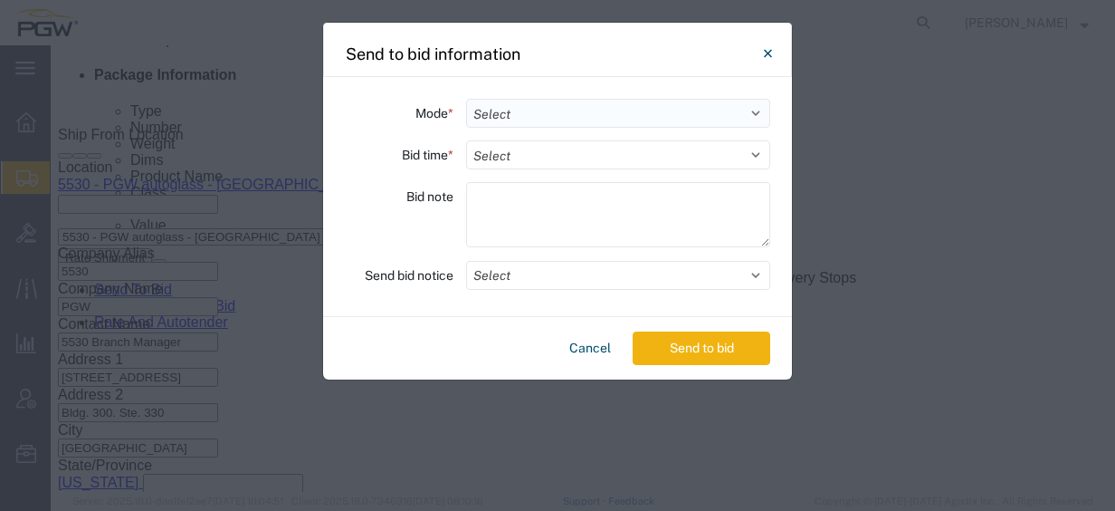
click at [604, 114] on select "Select Small Parcel Truckload Air Rail Less than Truckload Ocean Freight Multi-…" at bounding box center [618, 113] width 304 height 29
select select "TL"
click at [466, 99] on select "Select Small Parcel Truckload Air Rail Less than Truckload Ocean Freight Multi-…" at bounding box center [618, 113] width 304 height 29
click at [568, 152] on select "Select 30 Min (Rush) 1 Hour (Rush) 2 Hours (Rush) 4 Hours (Rush) 8 Hours (Rush)…" at bounding box center [618, 154] width 304 height 29
select select "20"
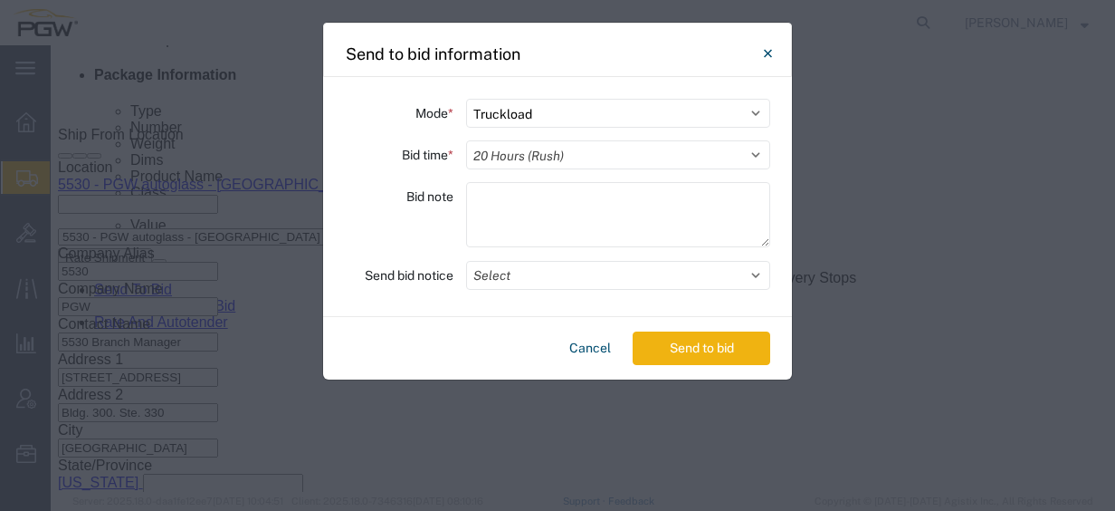
click at [466, 140] on select "Select 30 Min (Rush) 1 Hour (Rush) 2 Hours (Rush) 4 Hours (Rush) 8 Hours (Rush)…" at bounding box center [618, 154] width 304 height 29
click at [710, 341] on button "Send to bid" at bounding box center [702, 347] width 138 height 33
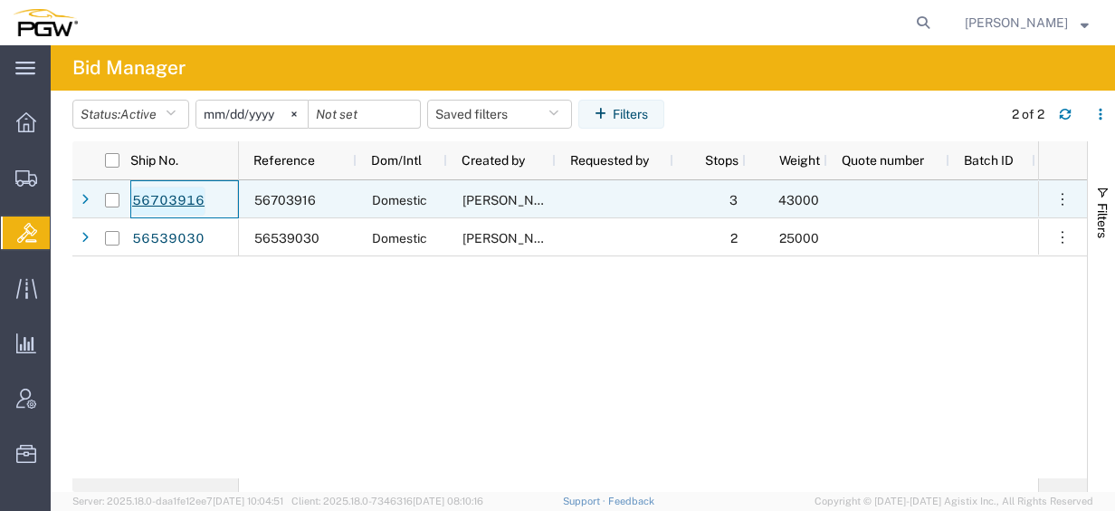
click at [174, 187] on link "56703916" at bounding box center [168, 201] width 74 height 29
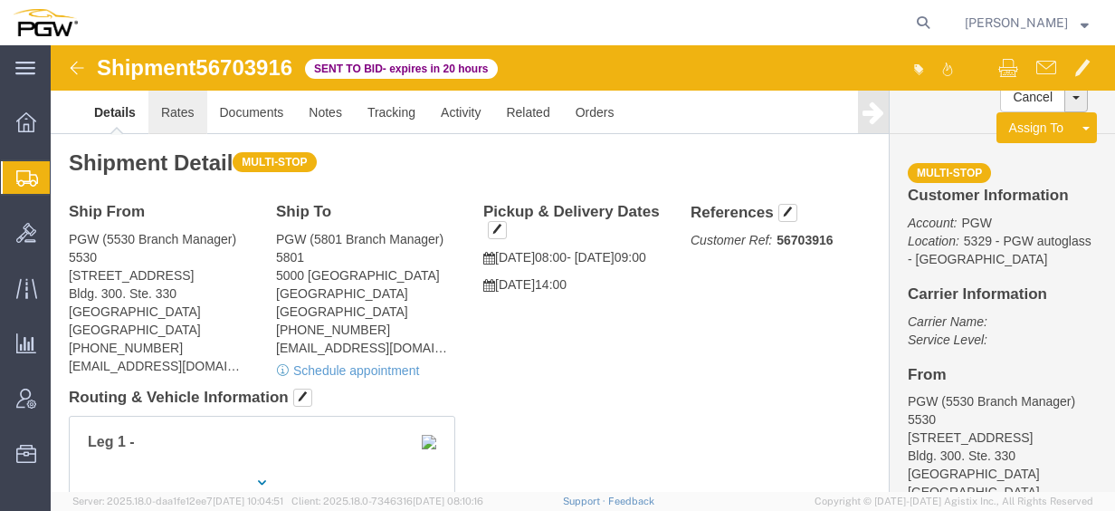
click link "Rates"
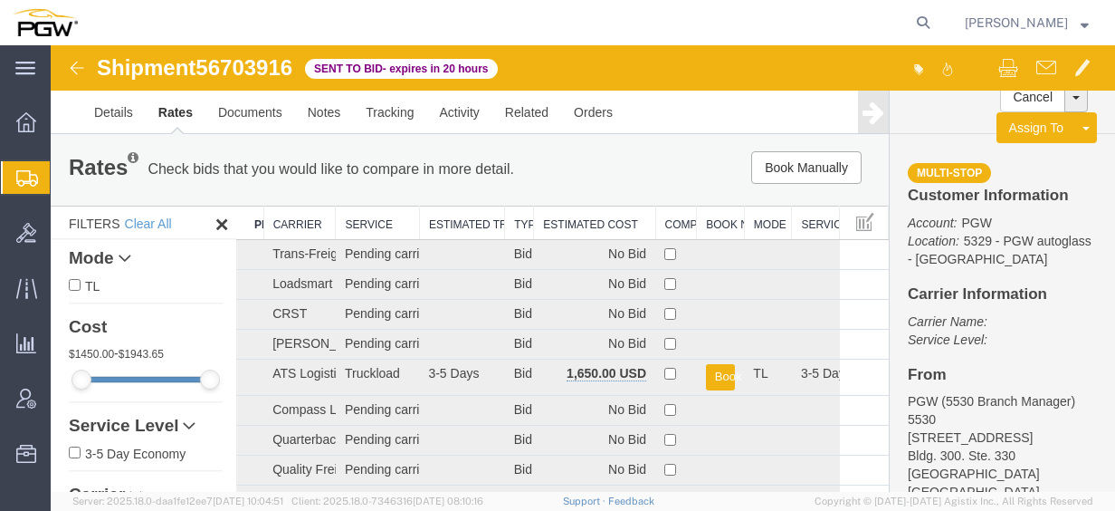
click at [574, 224] on th "Estimated Cost" at bounding box center [594, 222] width 121 height 33
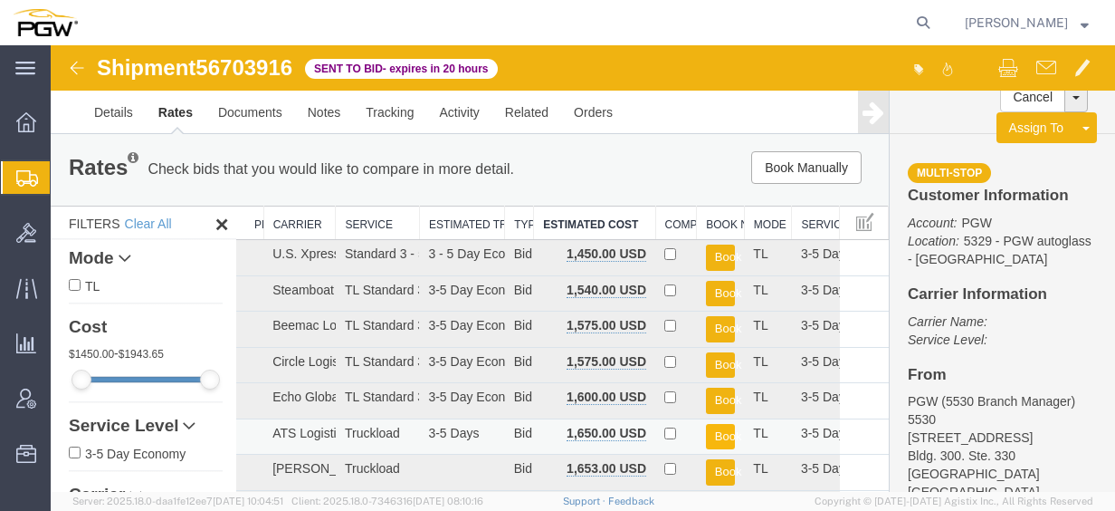
click at [719, 431] on button "Book" at bounding box center [721, 437] width 30 height 26
